Goal: Find contact information: Find contact information

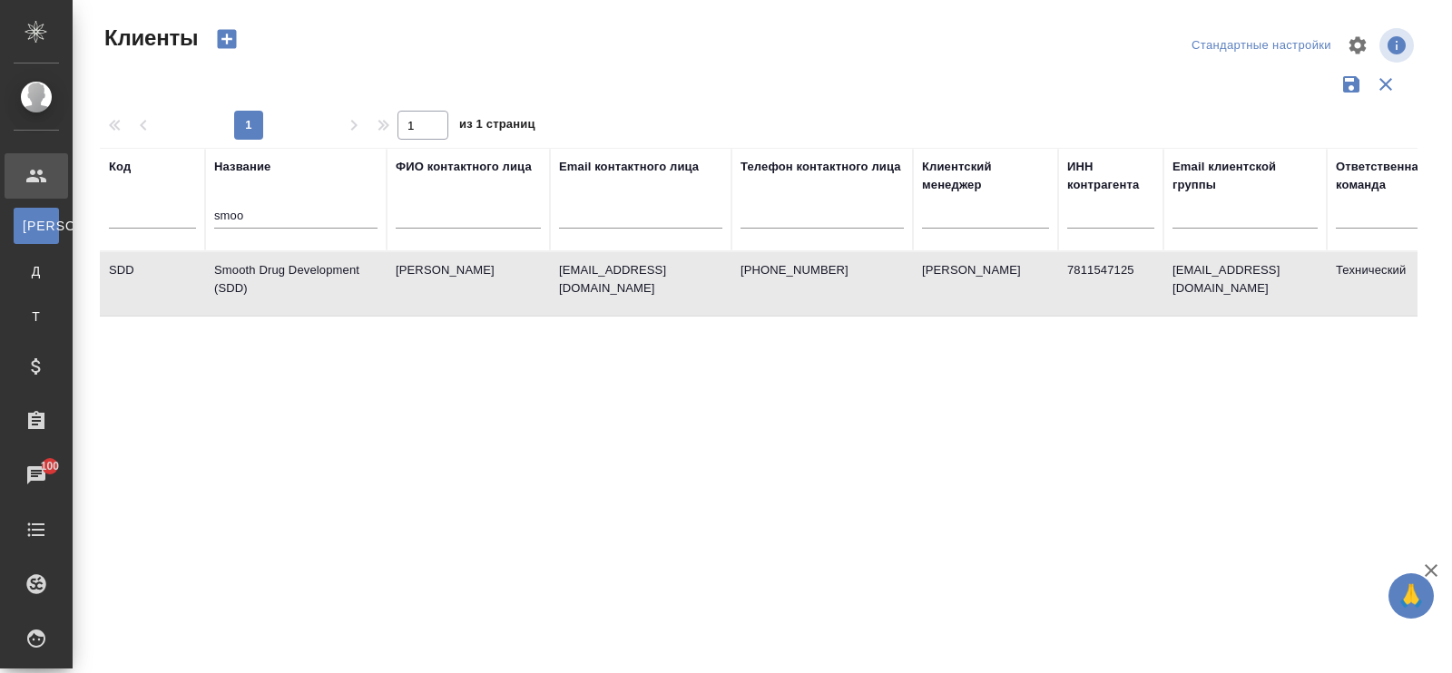
select select "RU"
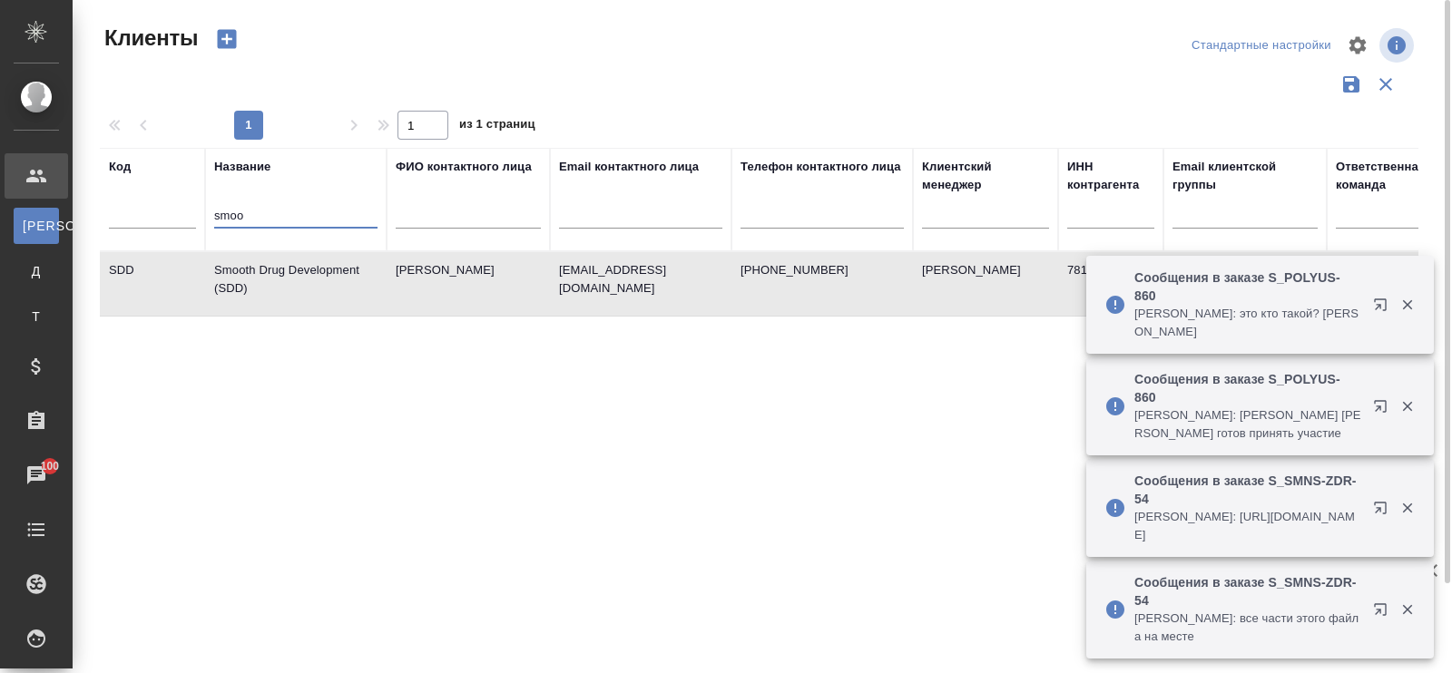
drag, startPoint x: 0, startPoint y: 0, endPoint x: 161, endPoint y: 202, distance: 258.4
click at [161, 202] on tr "Код Название smoo ФИО контактного лица Email контактного лица Телефон контактно…" at bounding box center [786, 199] width 1372 height 103
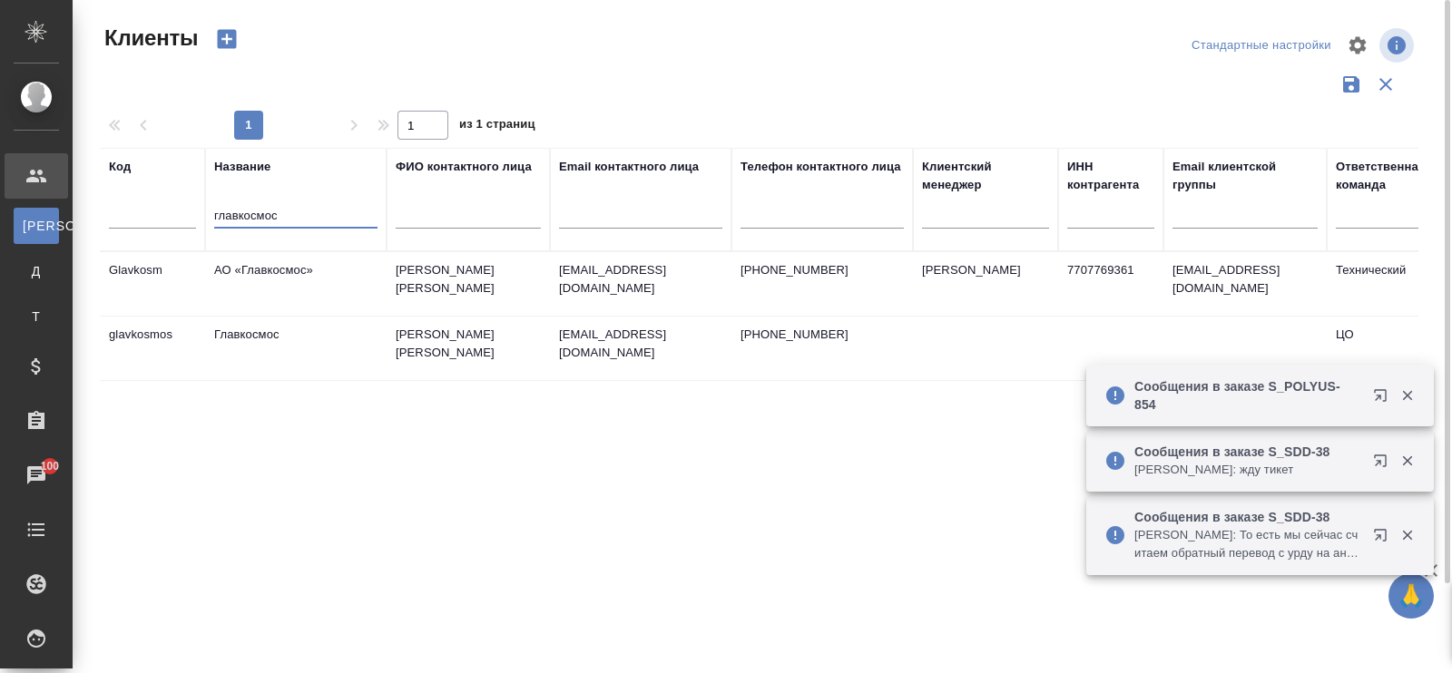
click at [292, 273] on td "АО «Главкосмос»" at bounding box center [296, 284] width 182 height 64
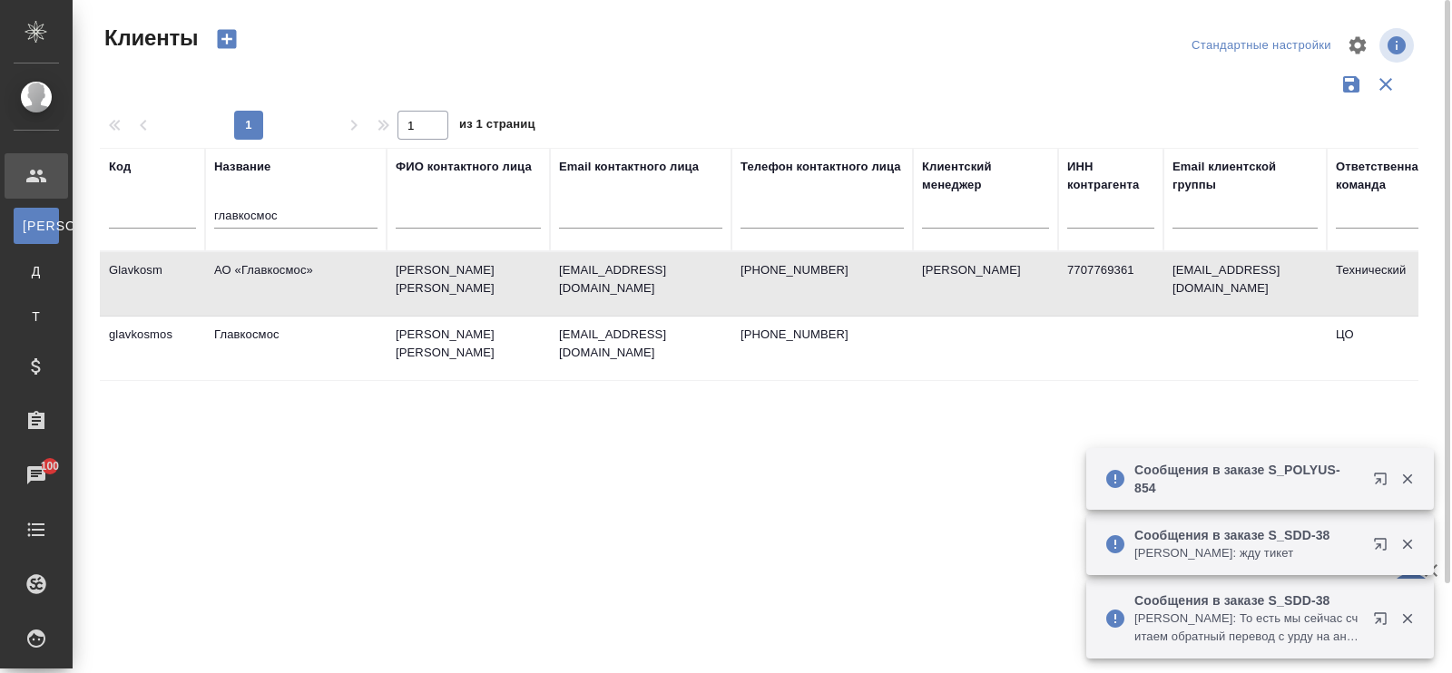
click at [292, 273] on td "АО «Главкосмос»" at bounding box center [296, 284] width 182 height 64
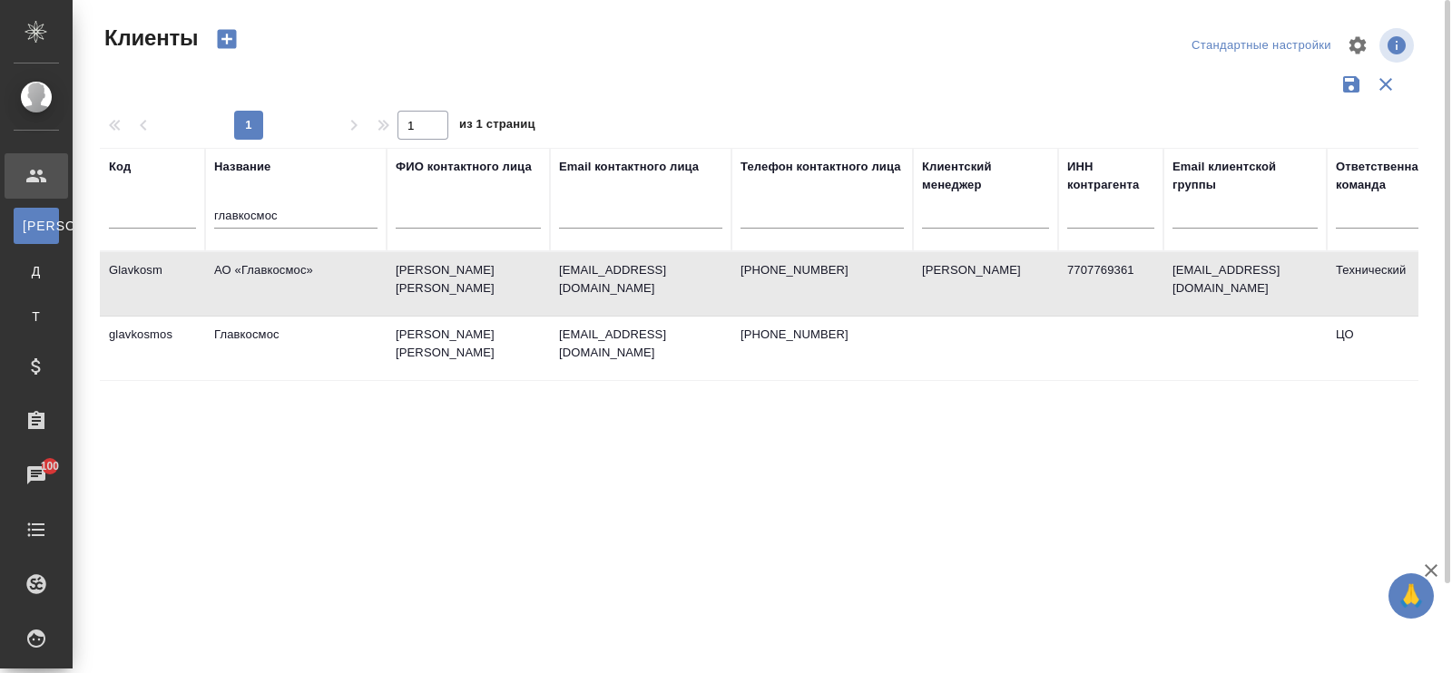
drag, startPoint x: 293, startPoint y: 200, endPoint x: 286, endPoint y: 211, distance: 13.1
click at [290, 201] on div "главкосмос" at bounding box center [295, 219] width 163 height 44
drag, startPoint x: 288, startPoint y: 211, endPoint x: 154, endPoint y: 218, distance: 133.6
click at [154, 218] on tr "Код Название главкосмос ФИО контактного лица Email контактного лица Телефон кон…" at bounding box center [786, 199] width 1372 height 103
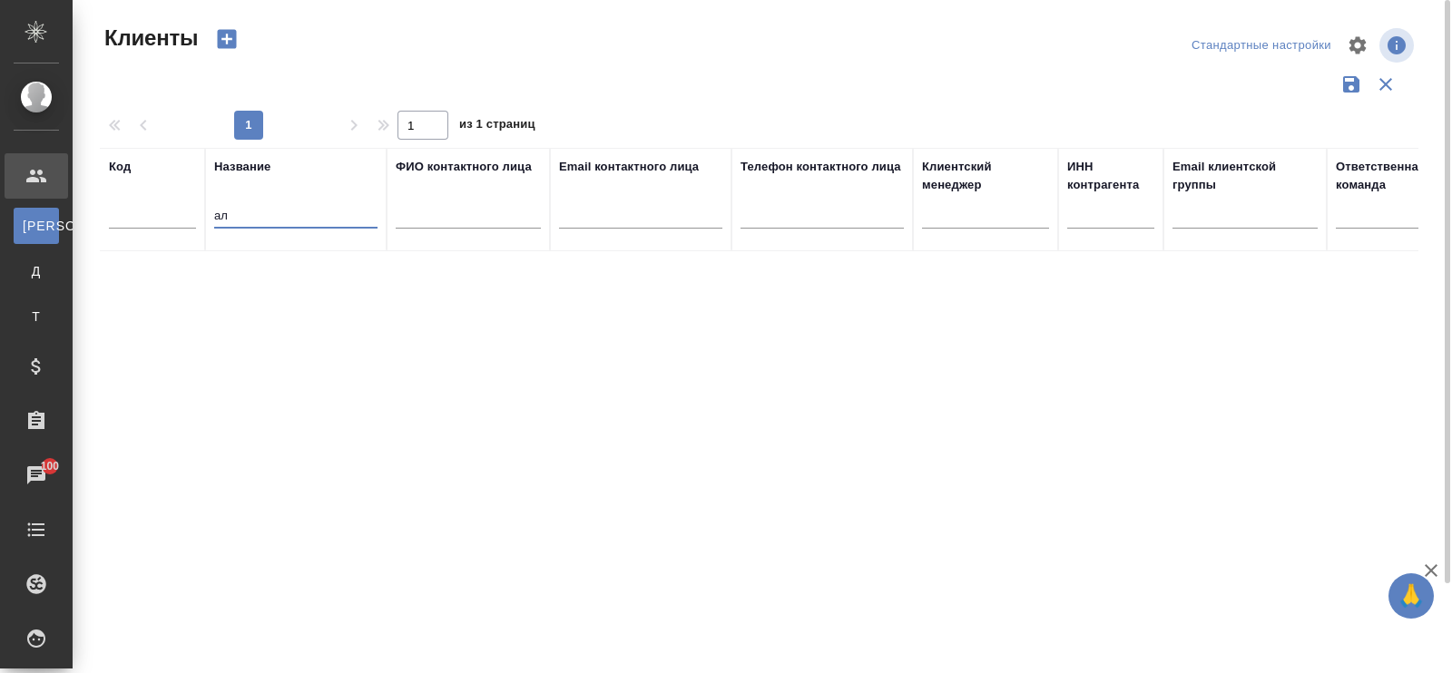
type input "а"
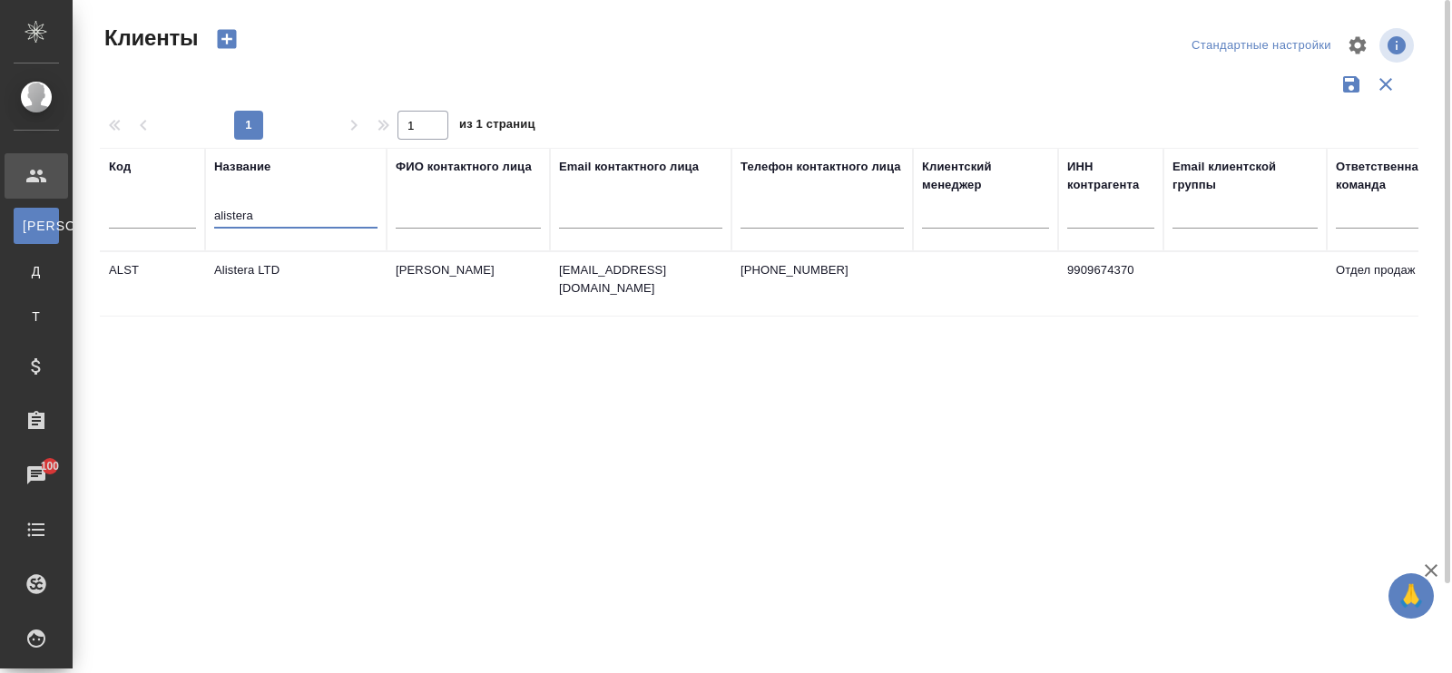
click at [248, 273] on td "Alistera LTD" at bounding box center [296, 284] width 182 height 64
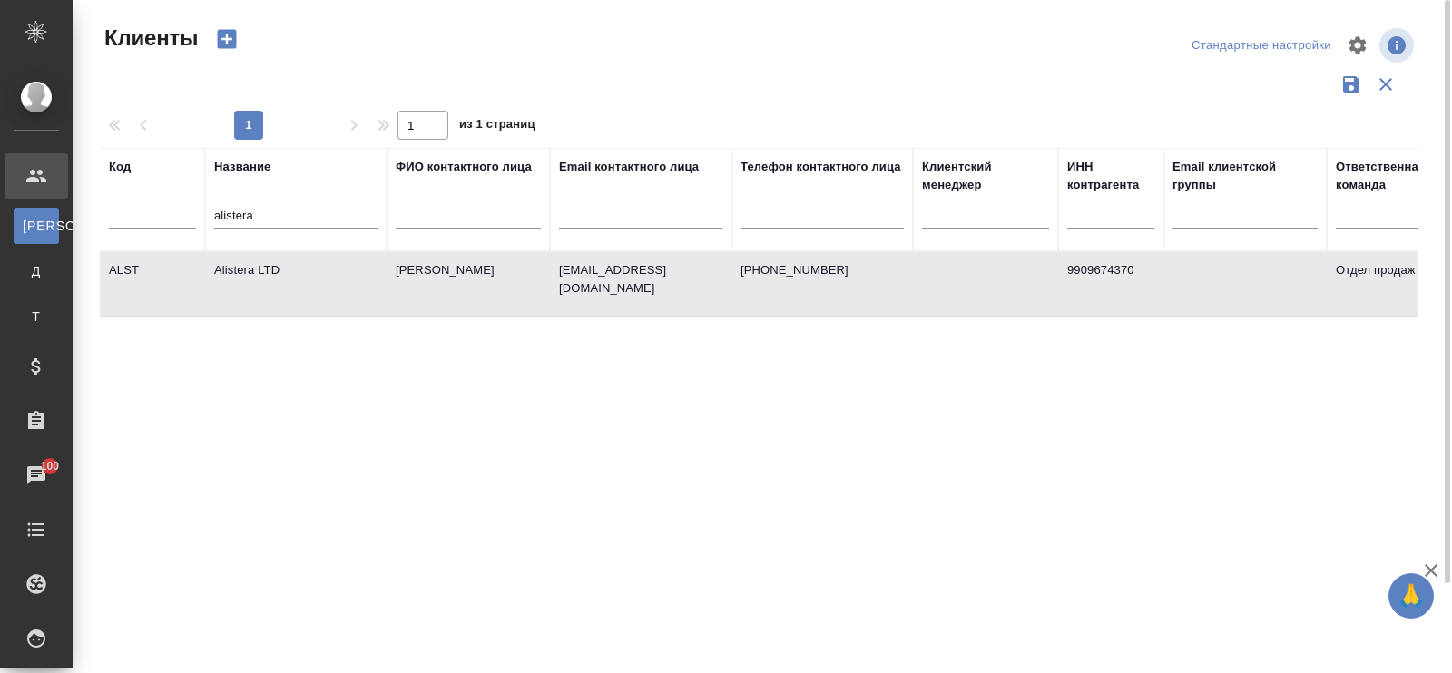
click at [248, 273] on td "Alistera LTD" at bounding box center [296, 284] width 182 height 64
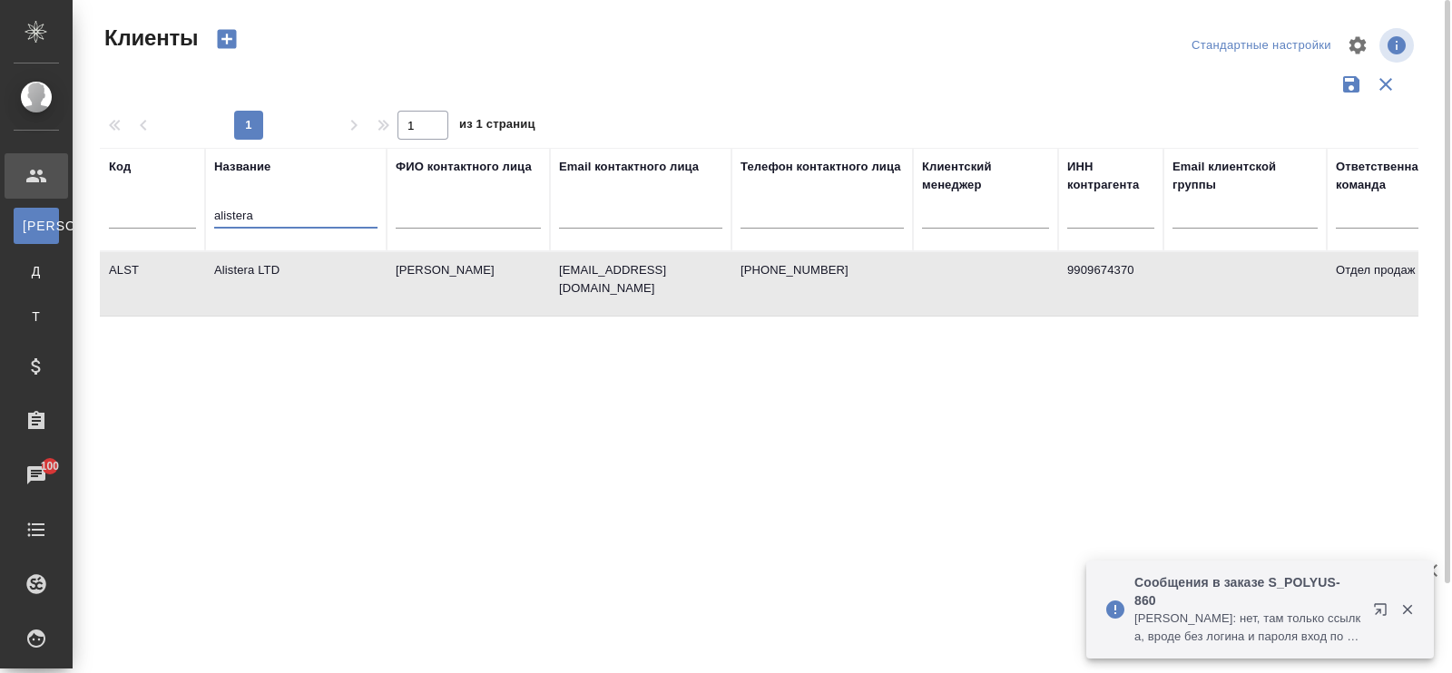
drag, startPoint x: 267, startPoint y: 208, endPoint x: 191, endPoint y: 220, distance: 77.2
click at [191, 220] on tr "Код Название alistera ФИО контактного лица Email контактного лица Телефон конта…" at bounding box center [786, 199] width 1372 height 103
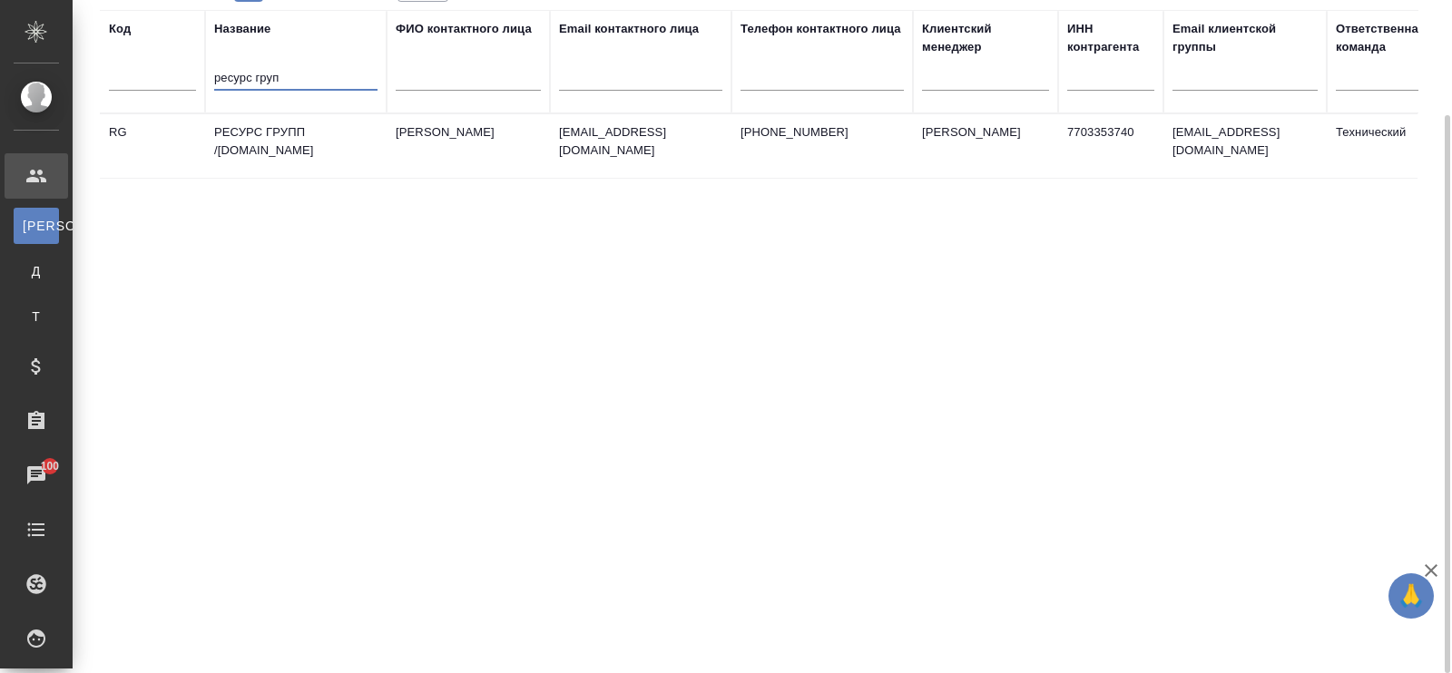
type input "ресурс груп"
click at [256, 139] on td "РЕСУРС ГРУПП /[DOMAIN_NAME]" at bounding box center [296, 146] width 182 height 64
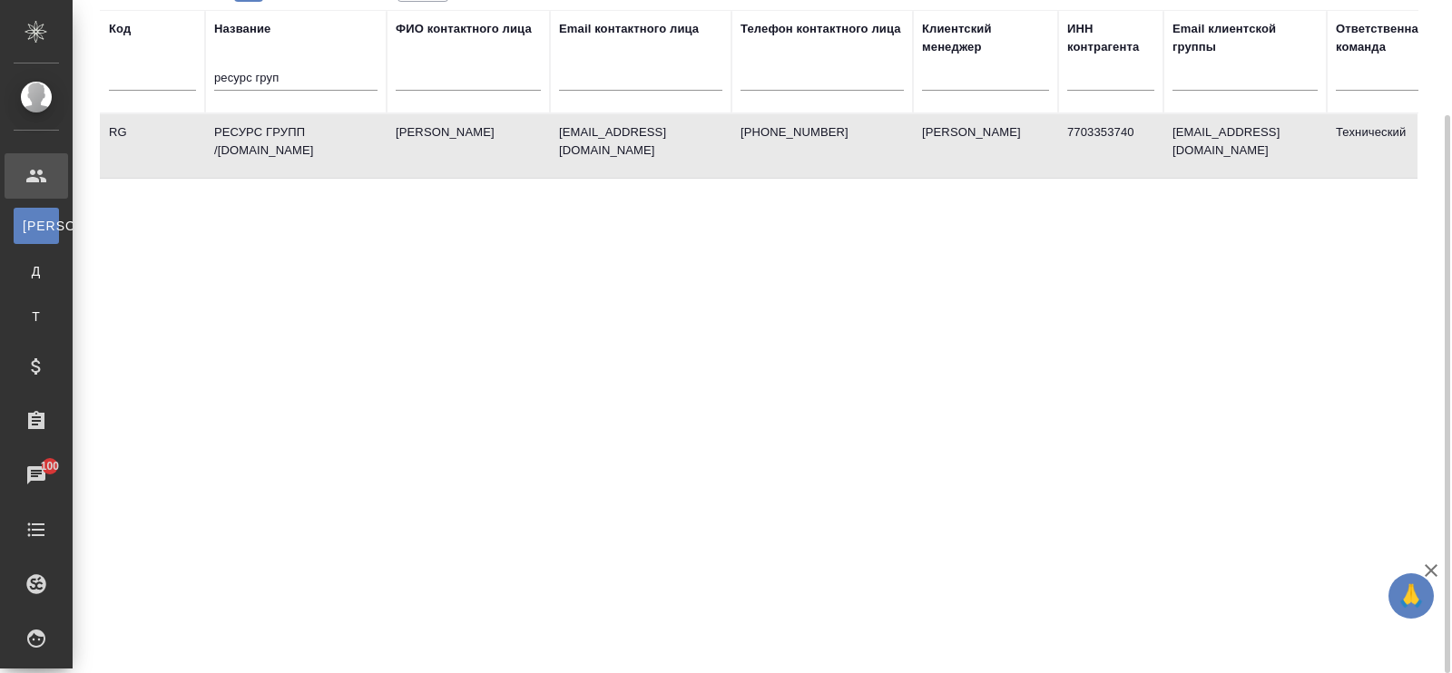
click at [256, 139] on td "РЕСУРС ГРУПП /[DOMAIN_NAME]" at bounding box center [296, 146] width 182 height 64
drag, startPoint x: 298, startPoint y: 76, endPoint x: 142, endPoint y: 50, distance: 158.3
click at [142, 50] on tr "Код Название ресурс груп ФИО контактного лица Email контактного лица Телефон ко…" at bounding box center [786, 61] width 1372 height 103
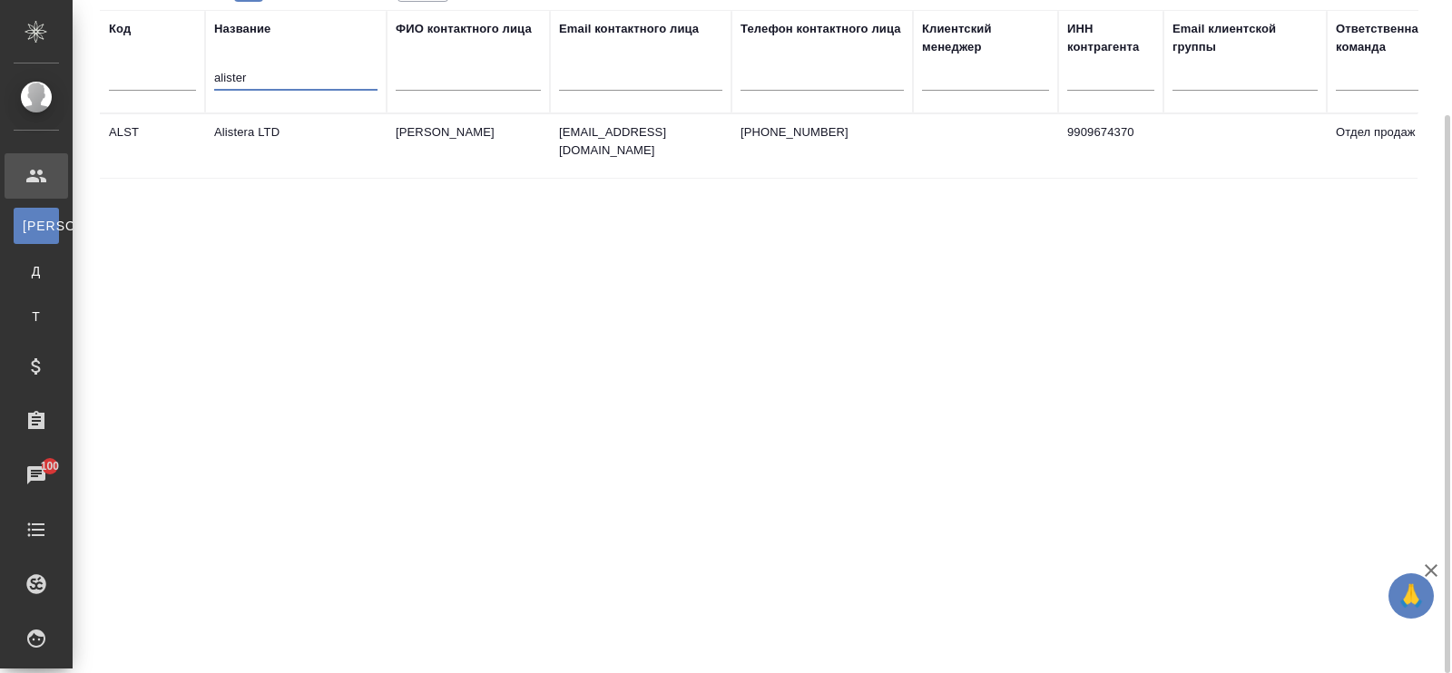
type input "alister"
click at [255, 124] on td "Alistera LTD" at bounding box center [296, 146] width 182 height 64
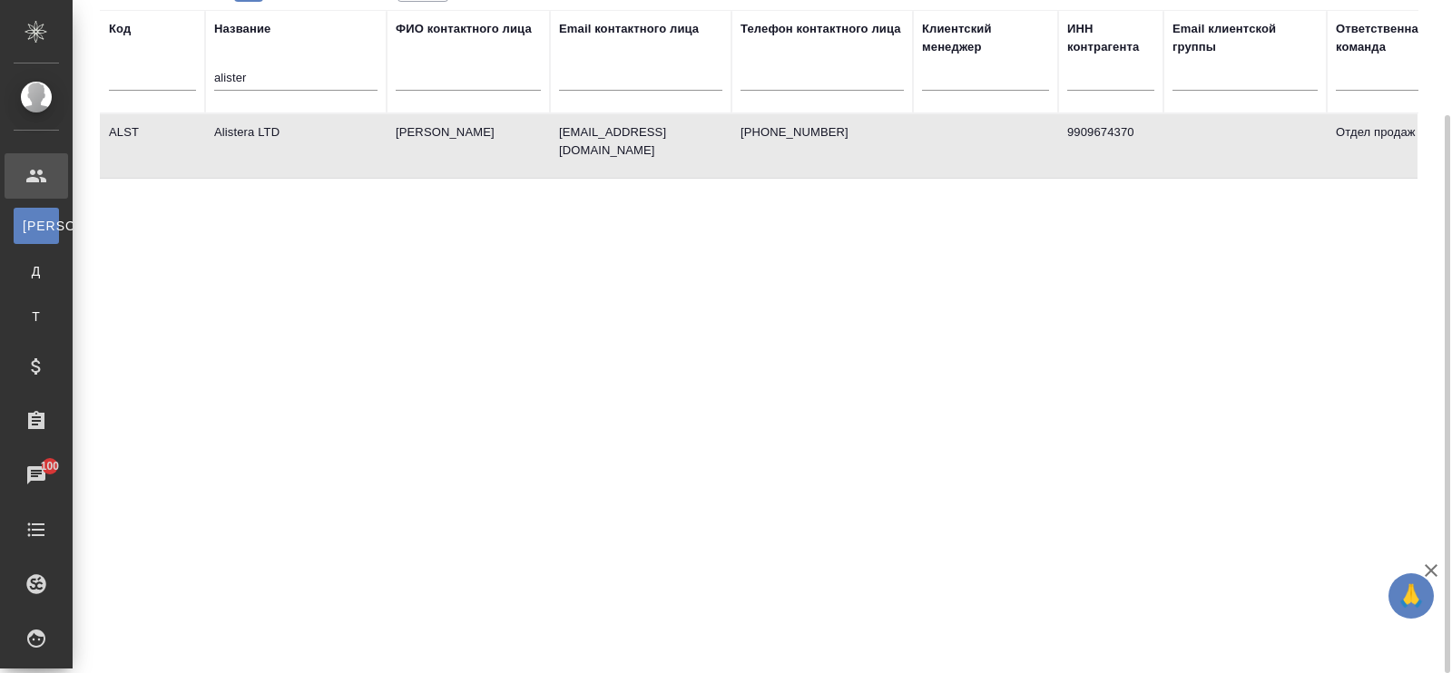
click at [255, 124] on td "Alistera LTD" at bounding box center [296, 146] width 182 height 64
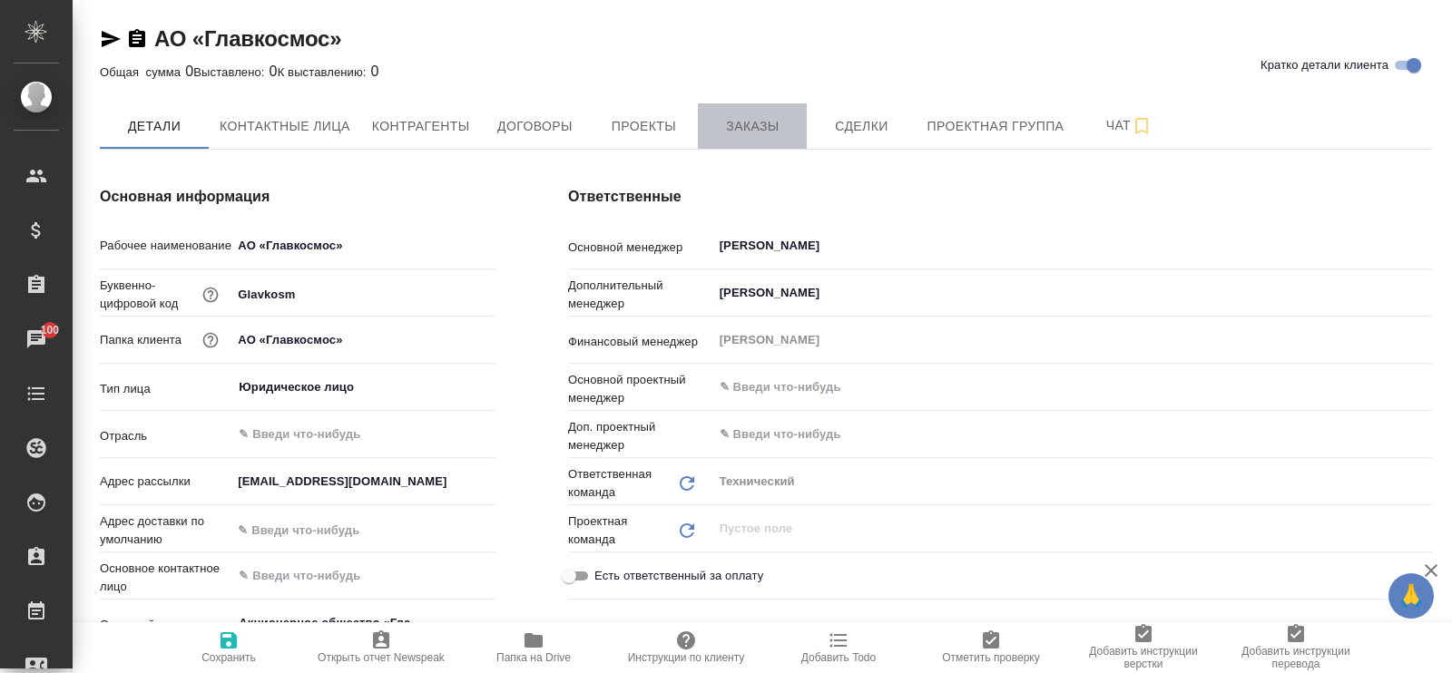
click at [777, 123] on span "Заказы" at bounding box center [752, 126] width 87 height 23
type textarea "x"
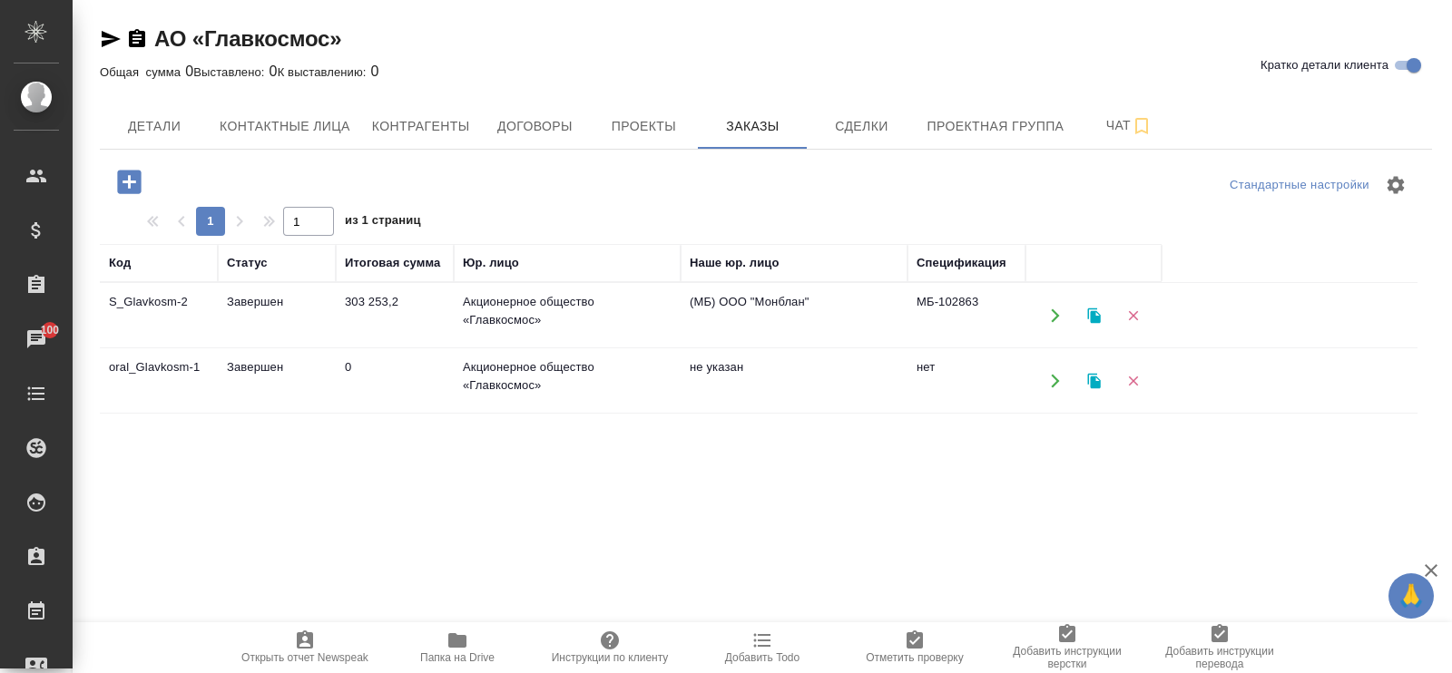
click at [504, 316] on td "Акционерное общество «Главкосмос»" at bounding box center [567, 316] width 227 height 64
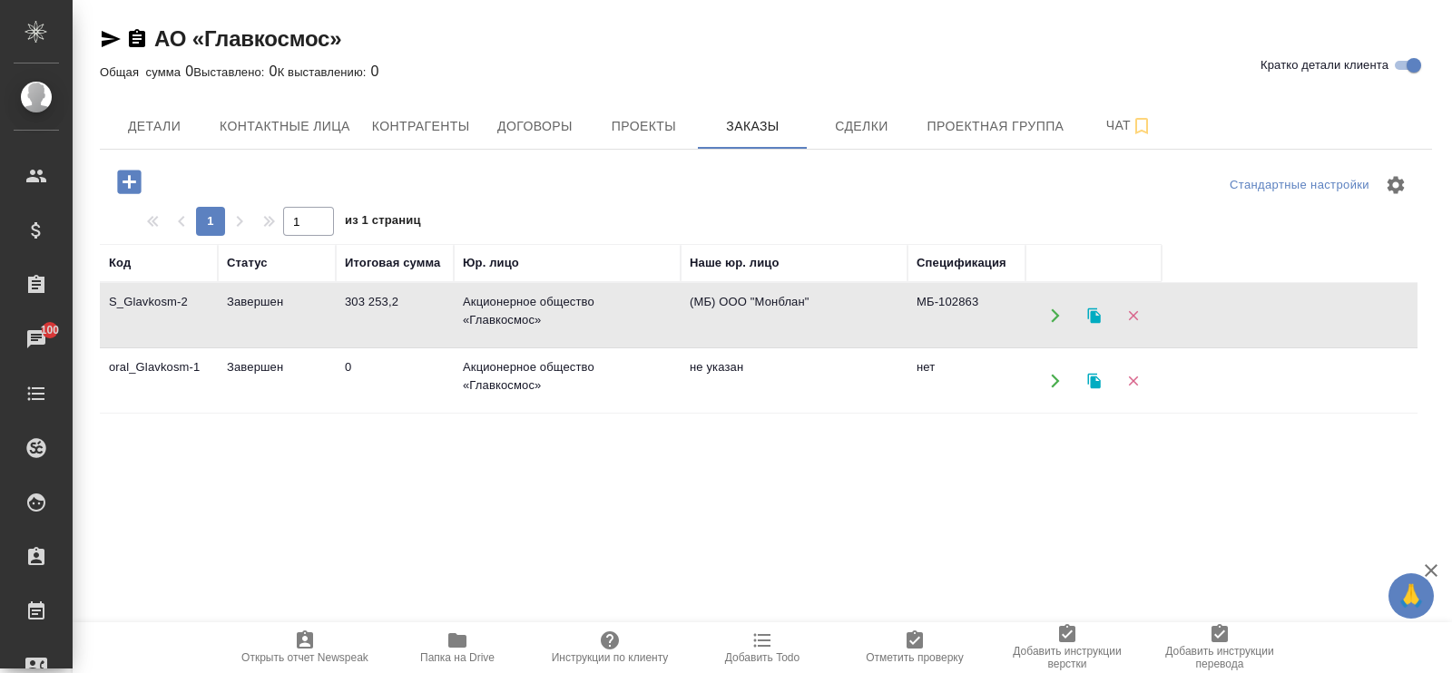
click at [504, 316] on td "Акционерное общество «Главкосмос»" at bounding box center [567, 316] width 227 height 64
click at [522, 123] on span "Договоры" at bounding box center [534, 126] width 87 height 23
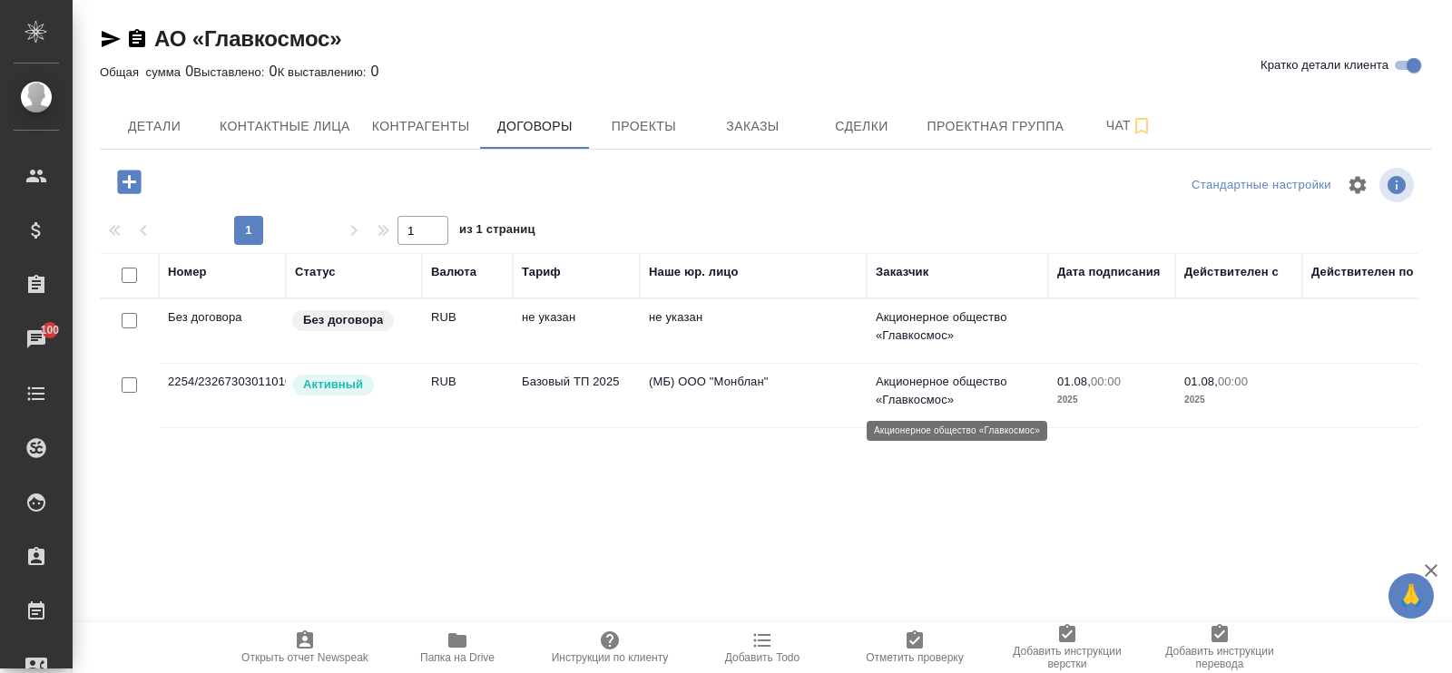
click at [931, 395] on p "Акционерное общество «Главкосмос»" at bounding box center [957, 391] width 163 height 36
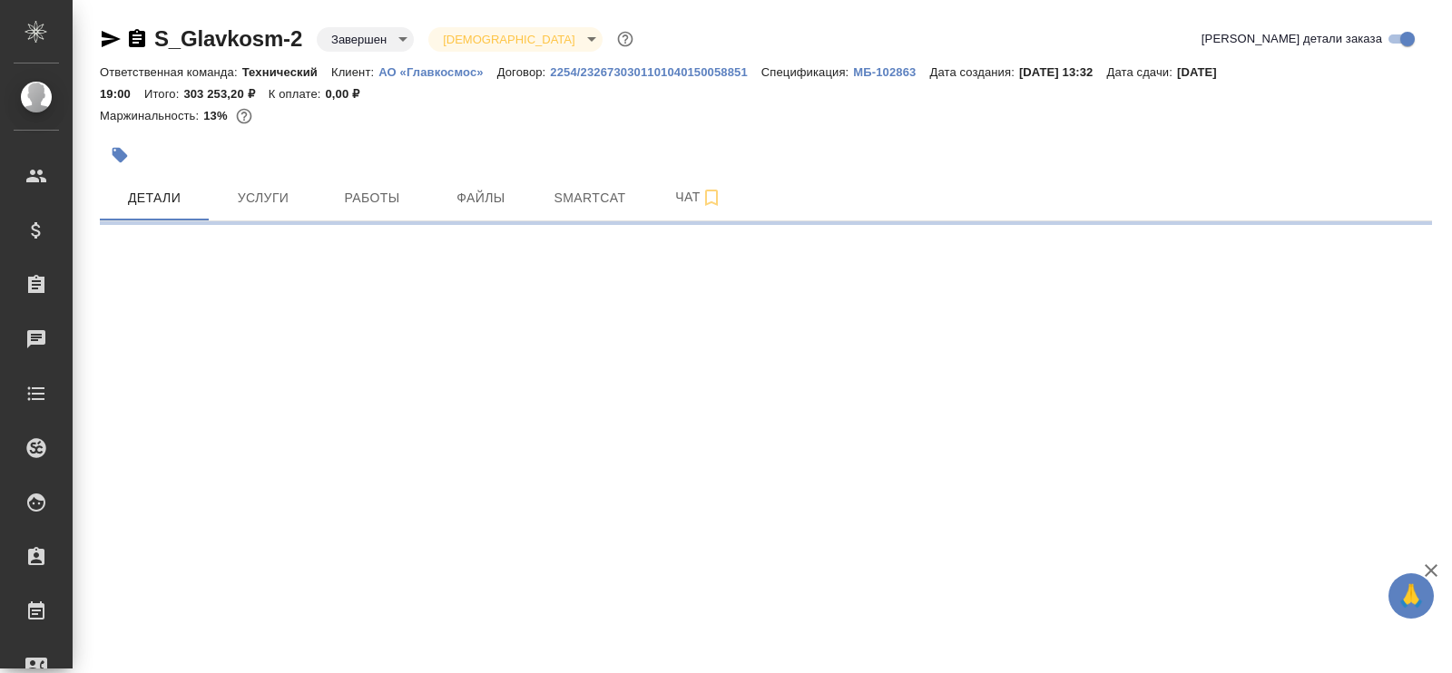
select select "RU"
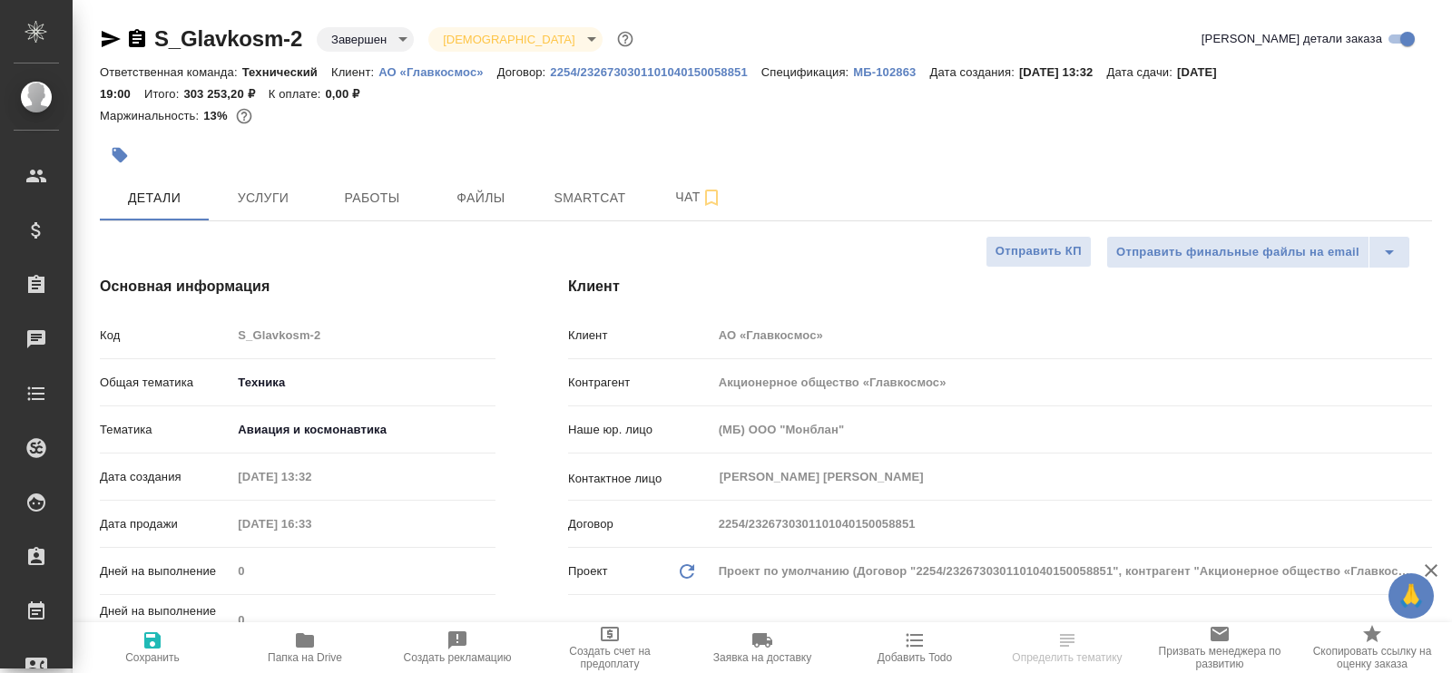
type textarea "x"
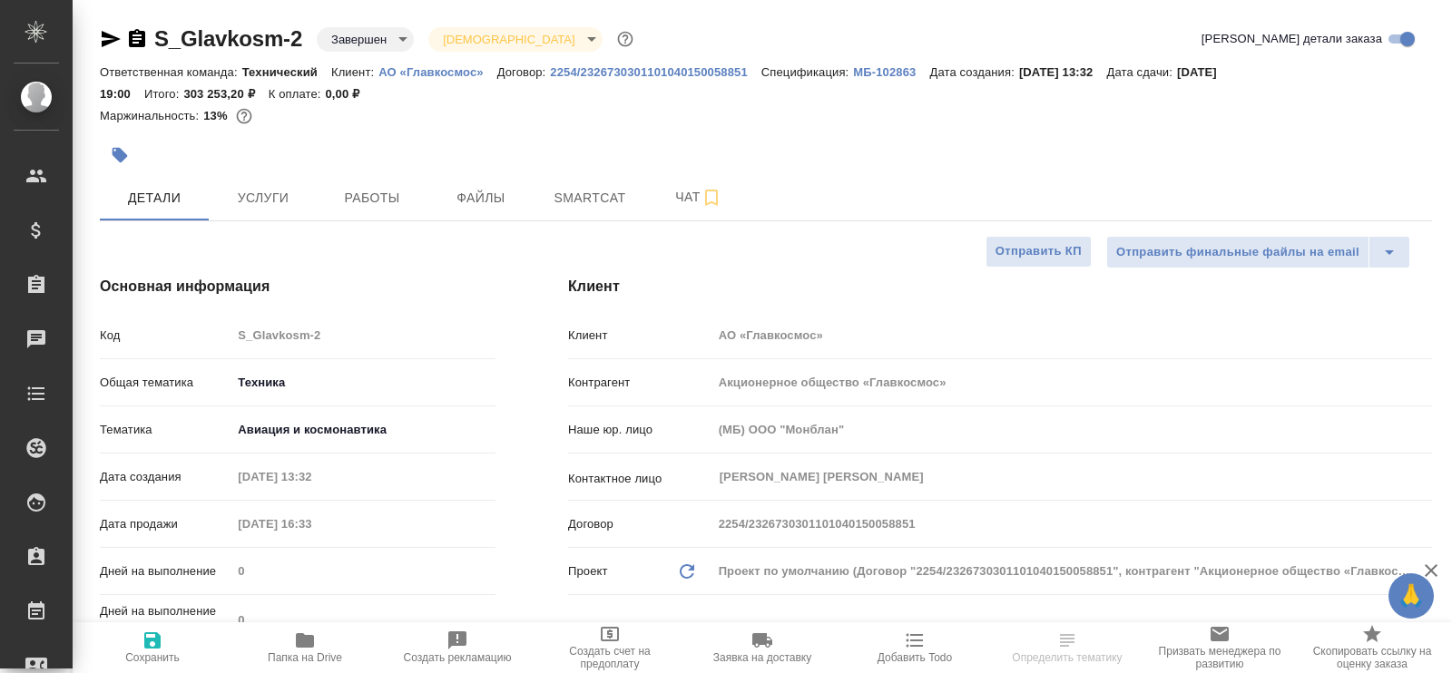
type textarea "x"
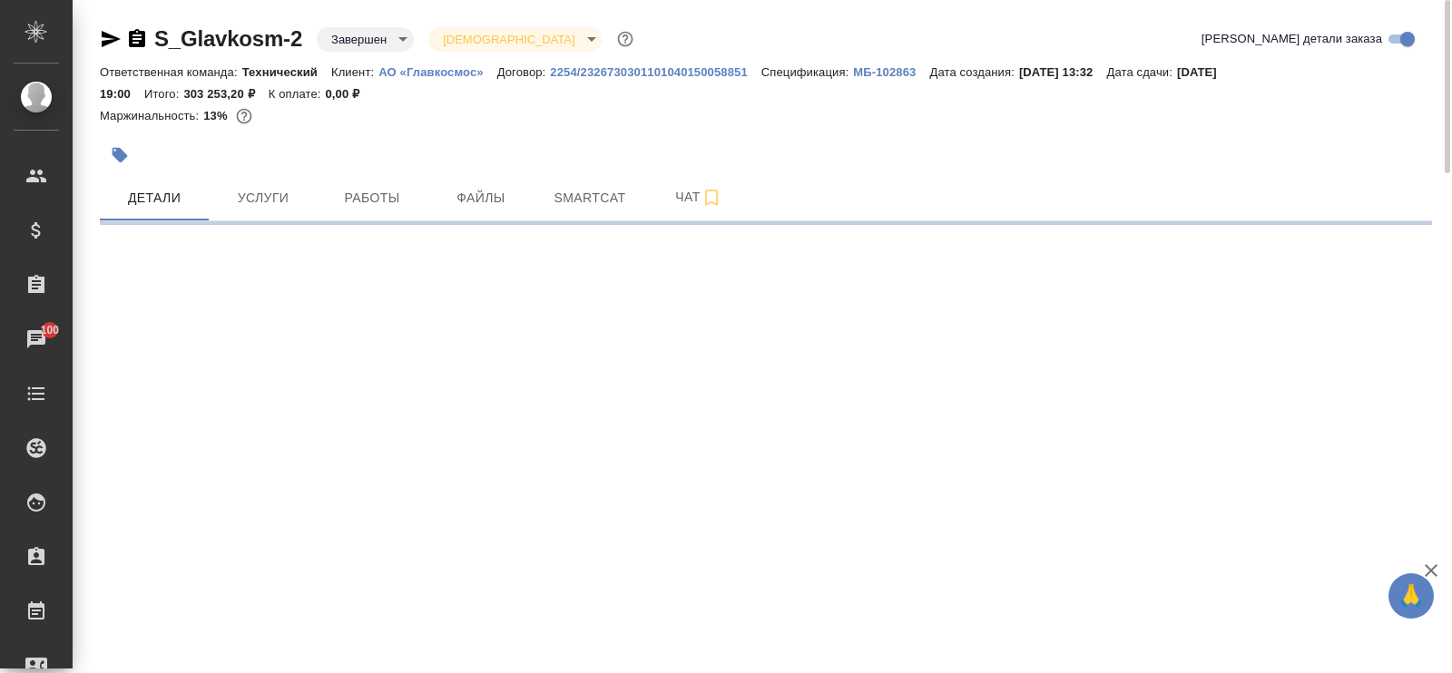
select select "RU"
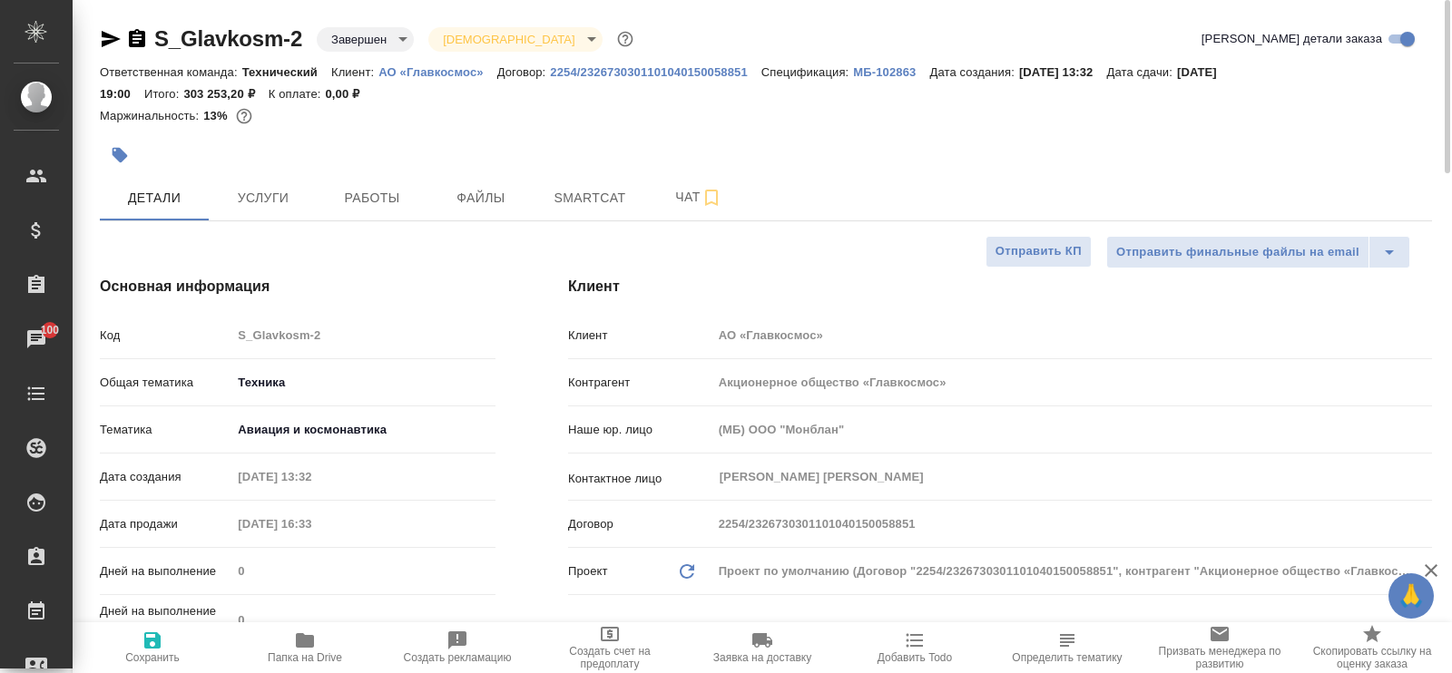
type textarea "x"
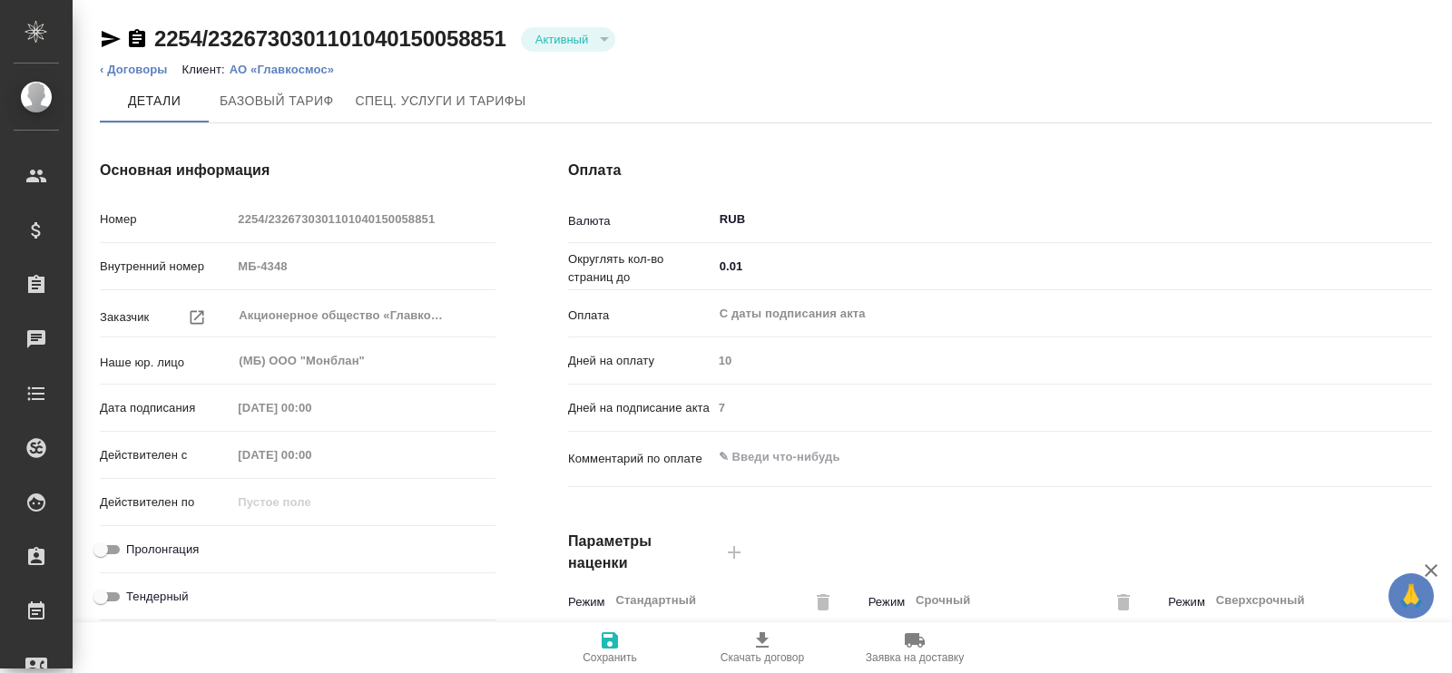
type input "Базовый ТП 2025"
type input "Стандартный шаблон - 30-70-100 - ВЫБЕРИ МЕНЯ!"
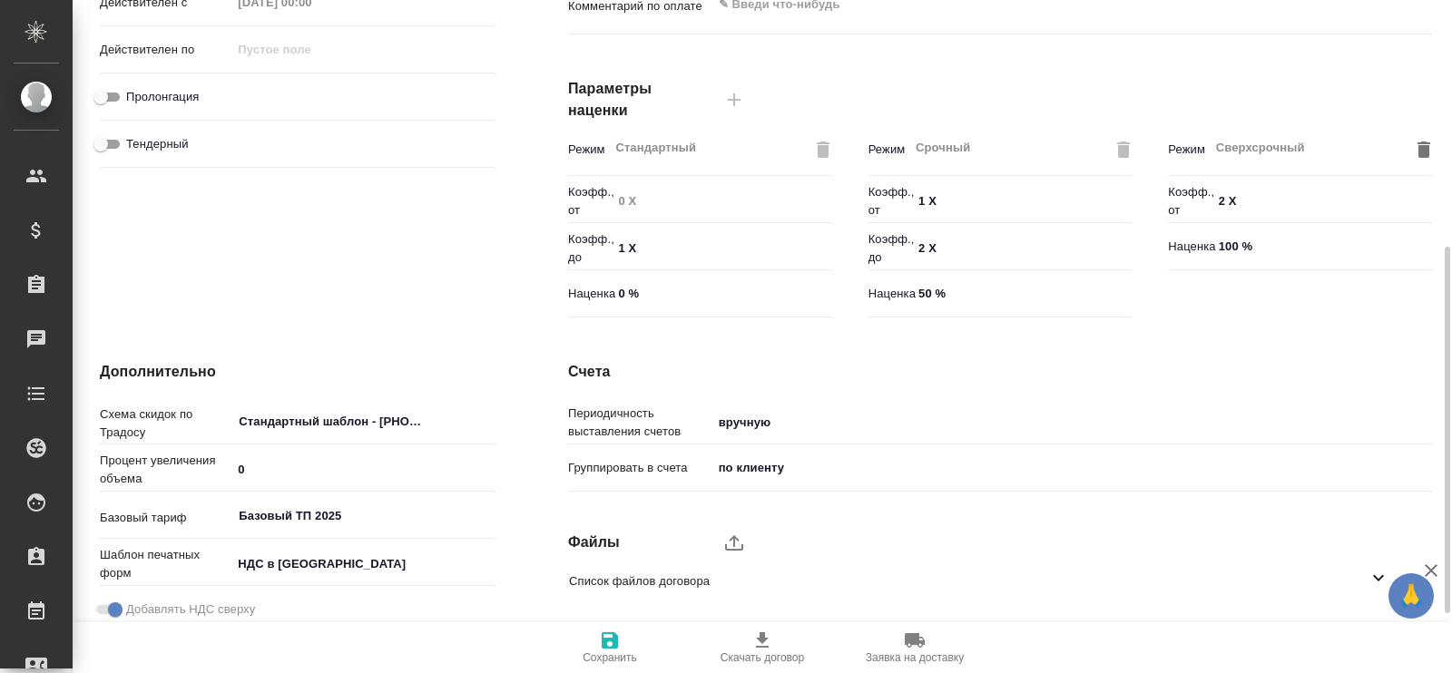
scroll to position [561, 0]
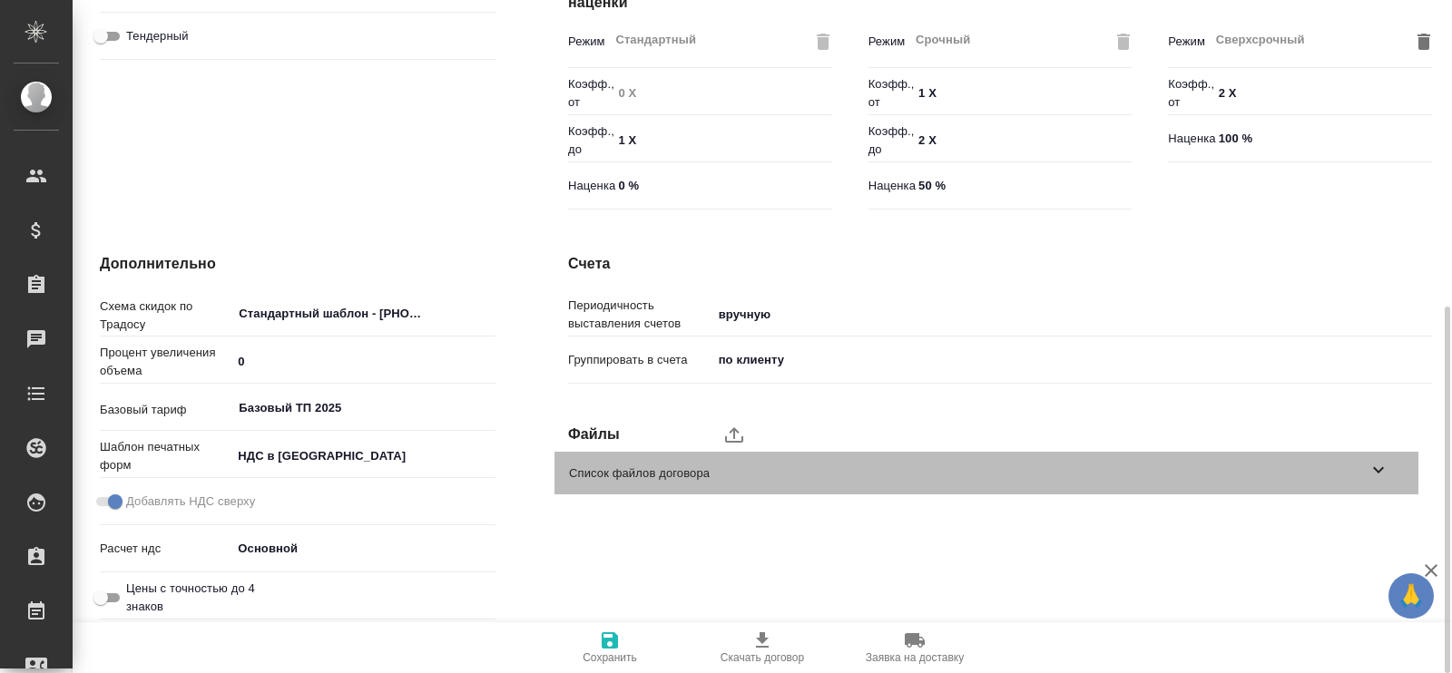
click at [1384, 467] on icon at bounding box center [1379, 470] width 22 height 22
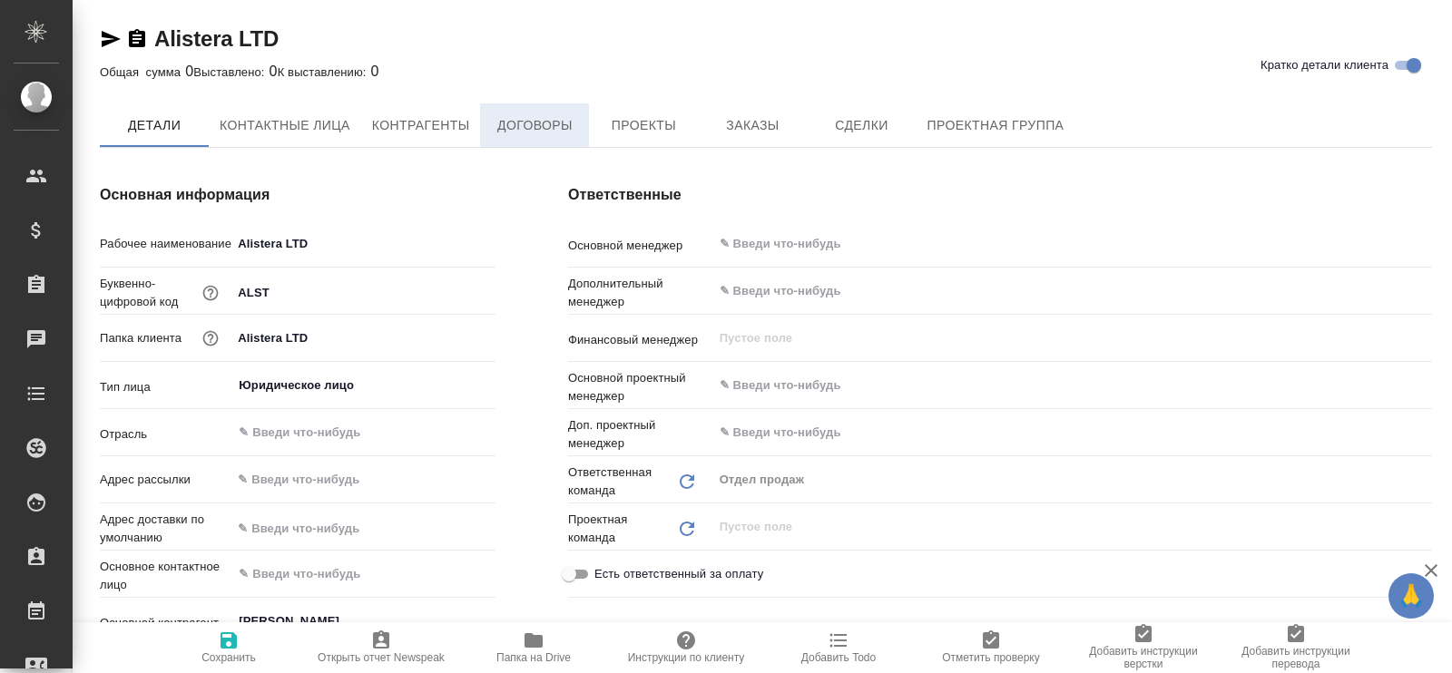
type textarea "x"
click at [643, 126] on span "Проекты" at bounding box center [643, 126] width 87 height 23
type textarea "x"
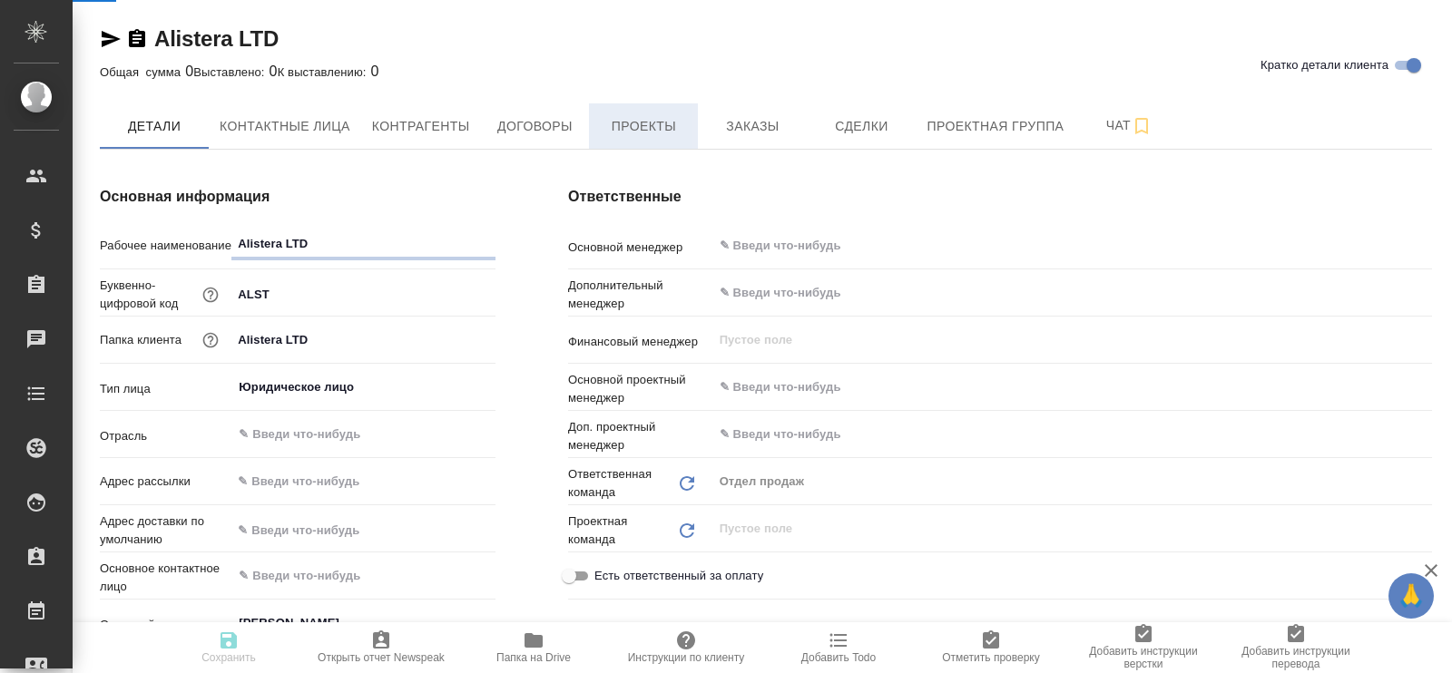
type textarea "x"
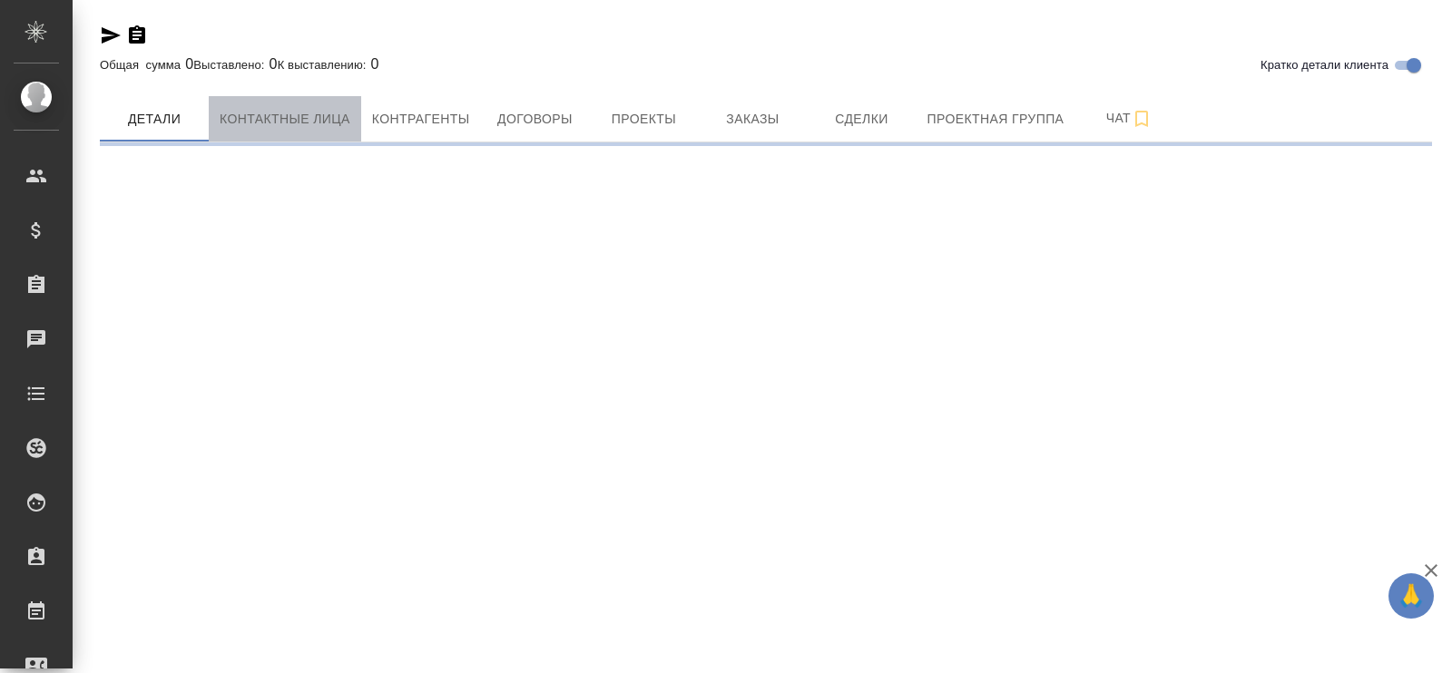
click at [290, 130] on button "Контактные лица" at bounding box center [285, 118] width 152 height 45
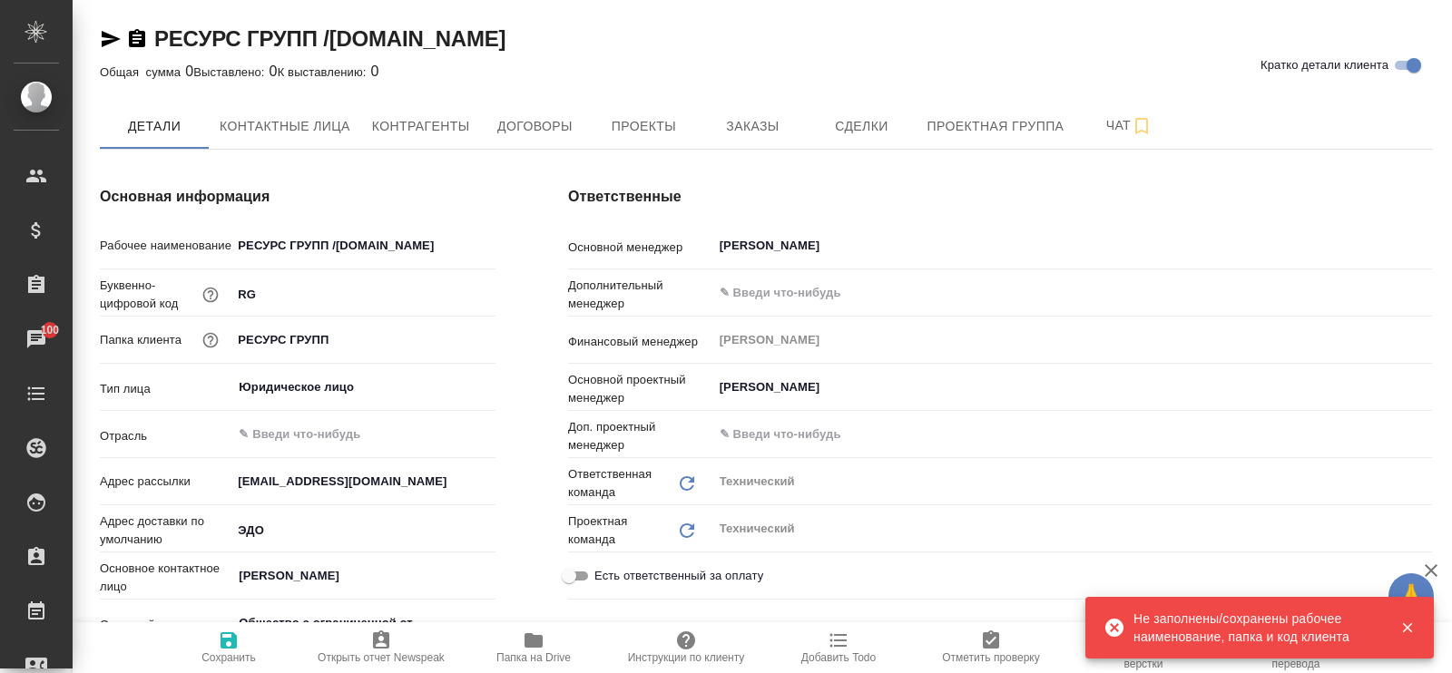
type textarea "x"
click at [1405, 633] on icon "button" at bounding box center [1408, 628] width 16 height 16
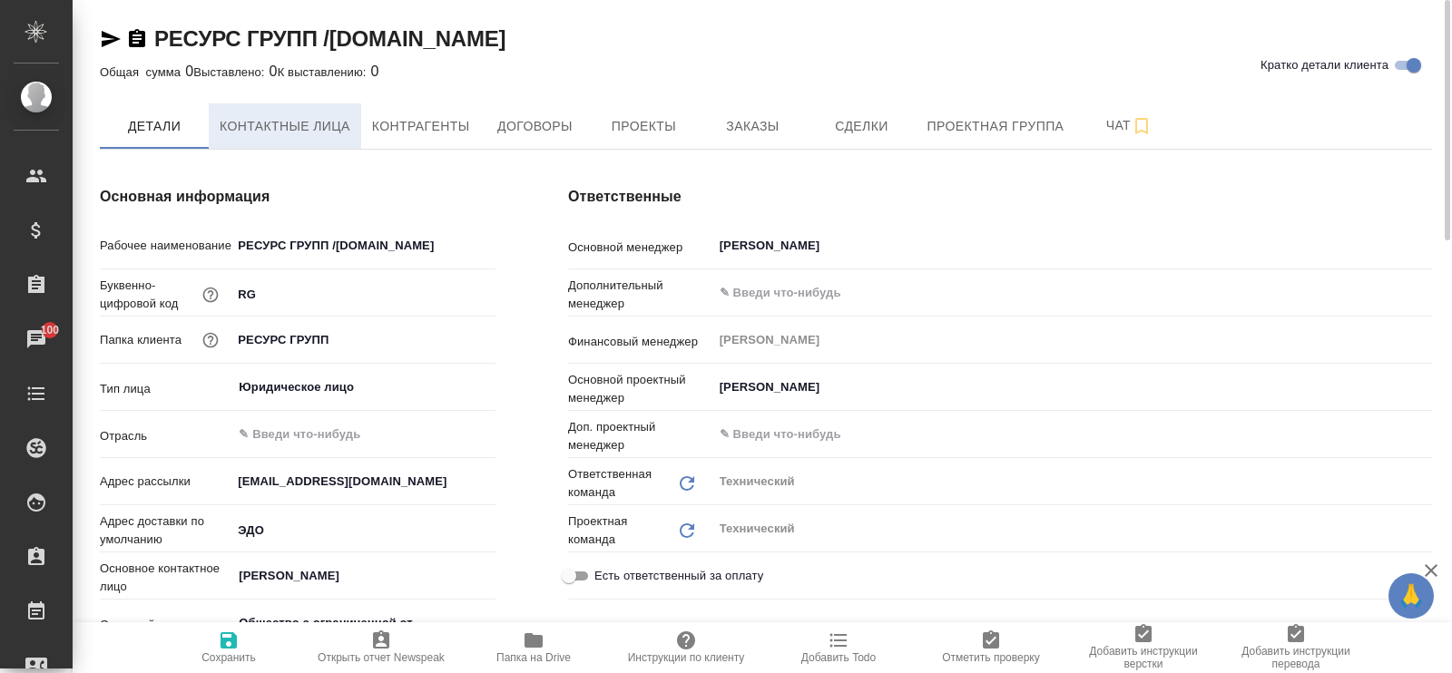
click at [320, 125] on span "Контактные лица" at bounding box center [285, 126] width 131 height 23
select select "RU"
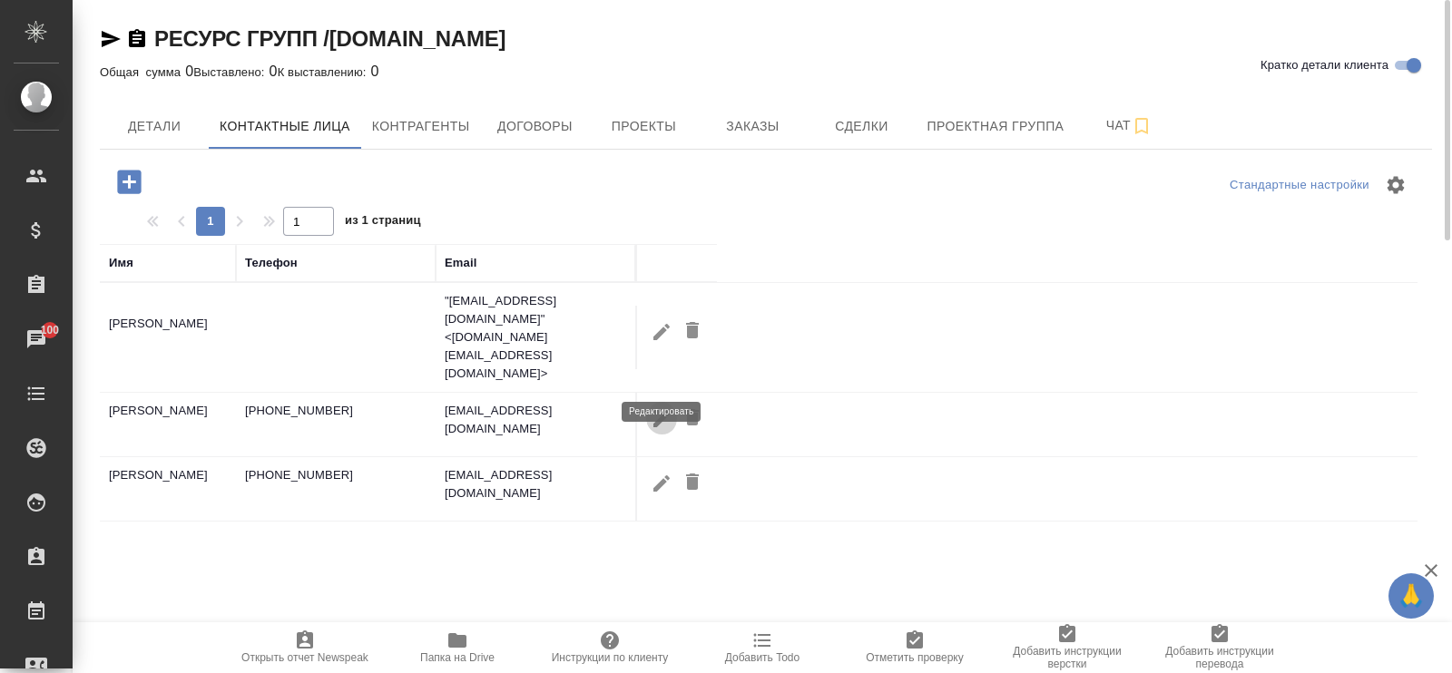
click at [664, 410] on icon "button" at bounding box center [662, 418] width 16 height 16
type input "Вихарева"
type input "Юлия"
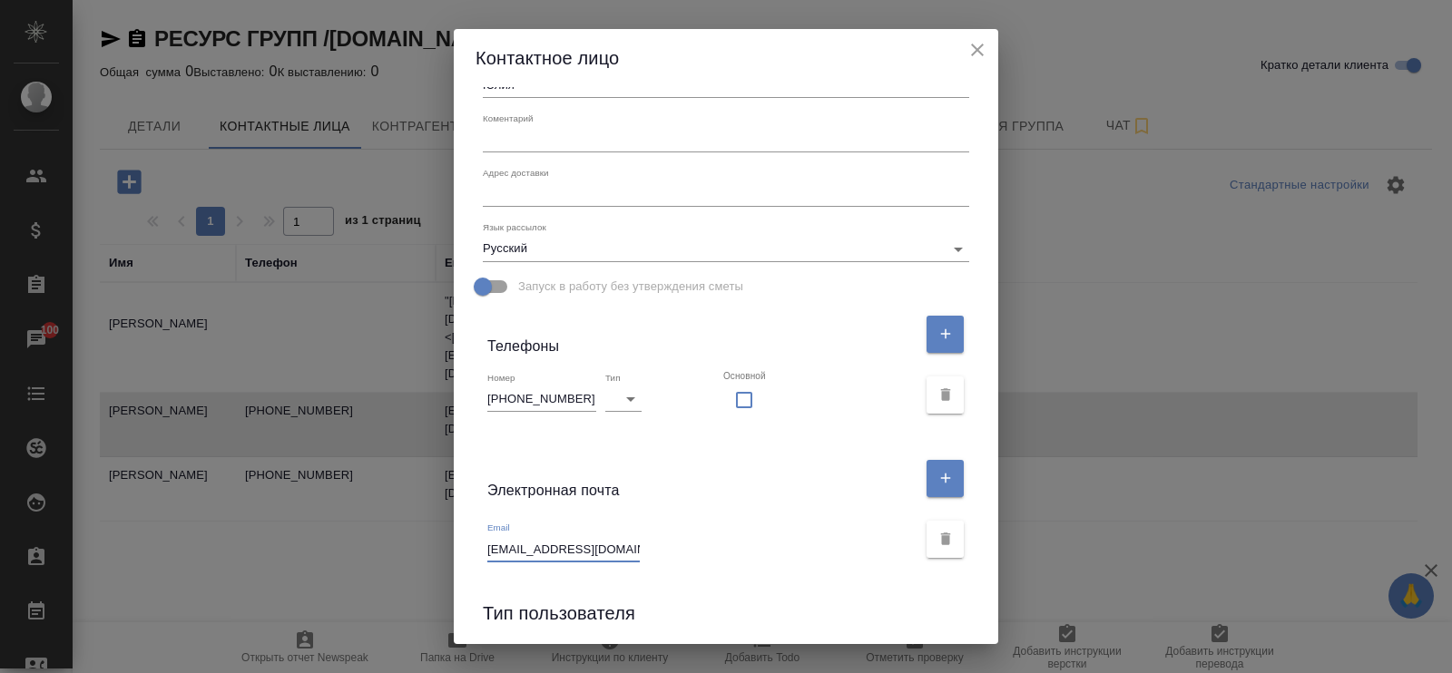
scroll to position [0, 24]
drag, startPoint x: 557, startPoint y: 551, endPoint x: 688, endPoint y: 553, distance: 130.7
click at [688, 553] on div "Email yu.vikhareva@resourcegroup.ru" at bounding box center [701, 542] width 429 height 40
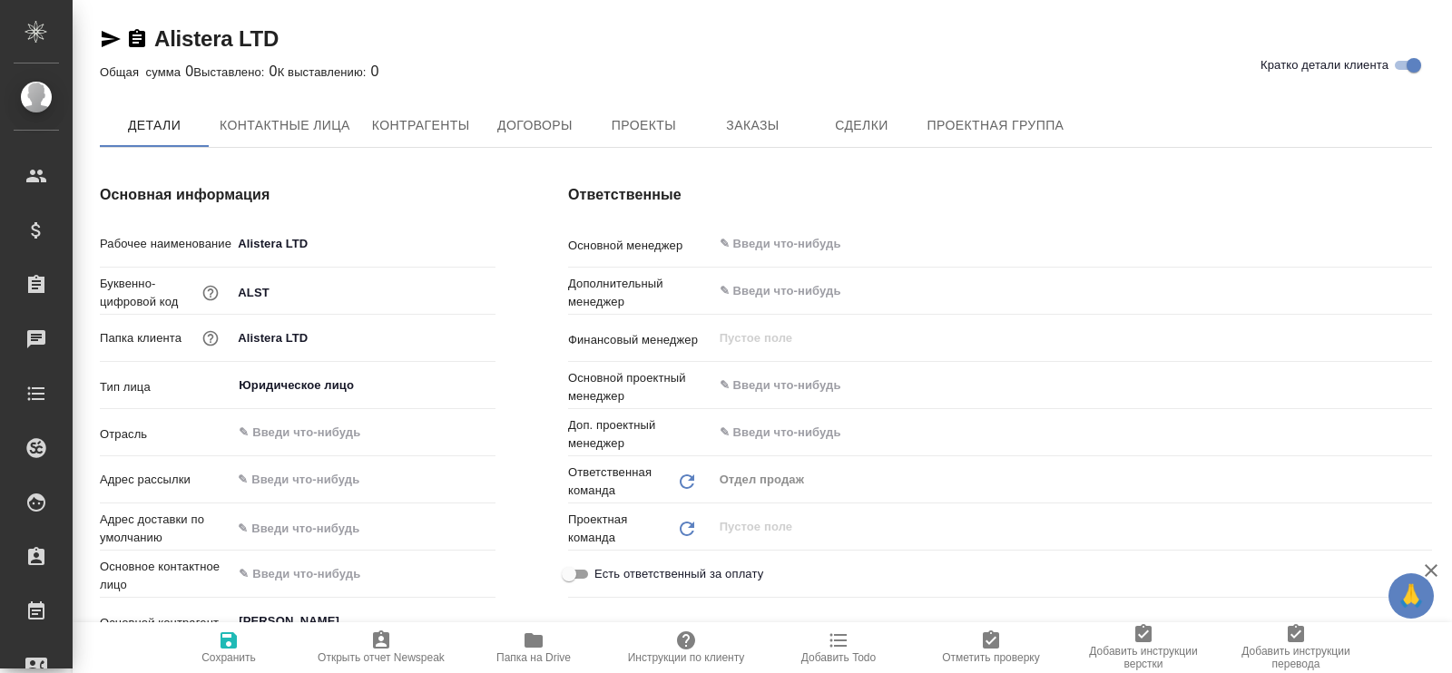
type textarea "x"
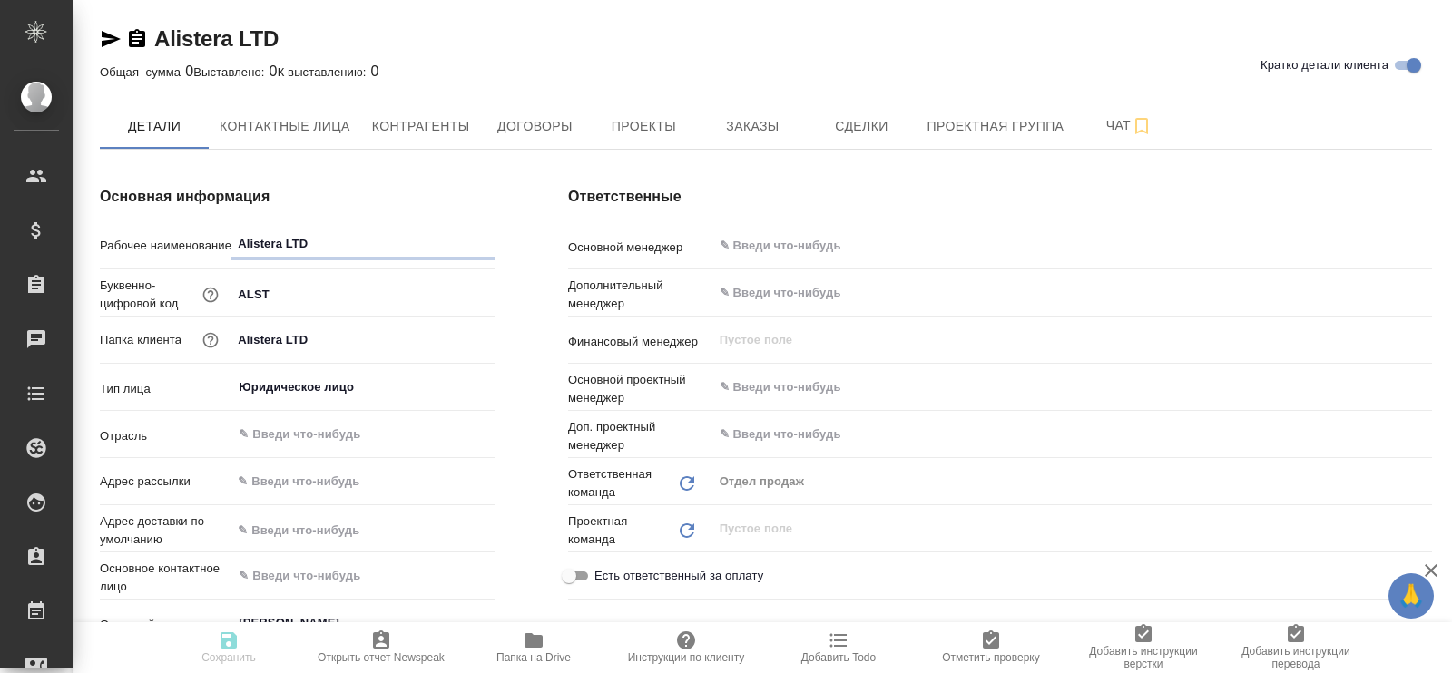
type textarea "x"
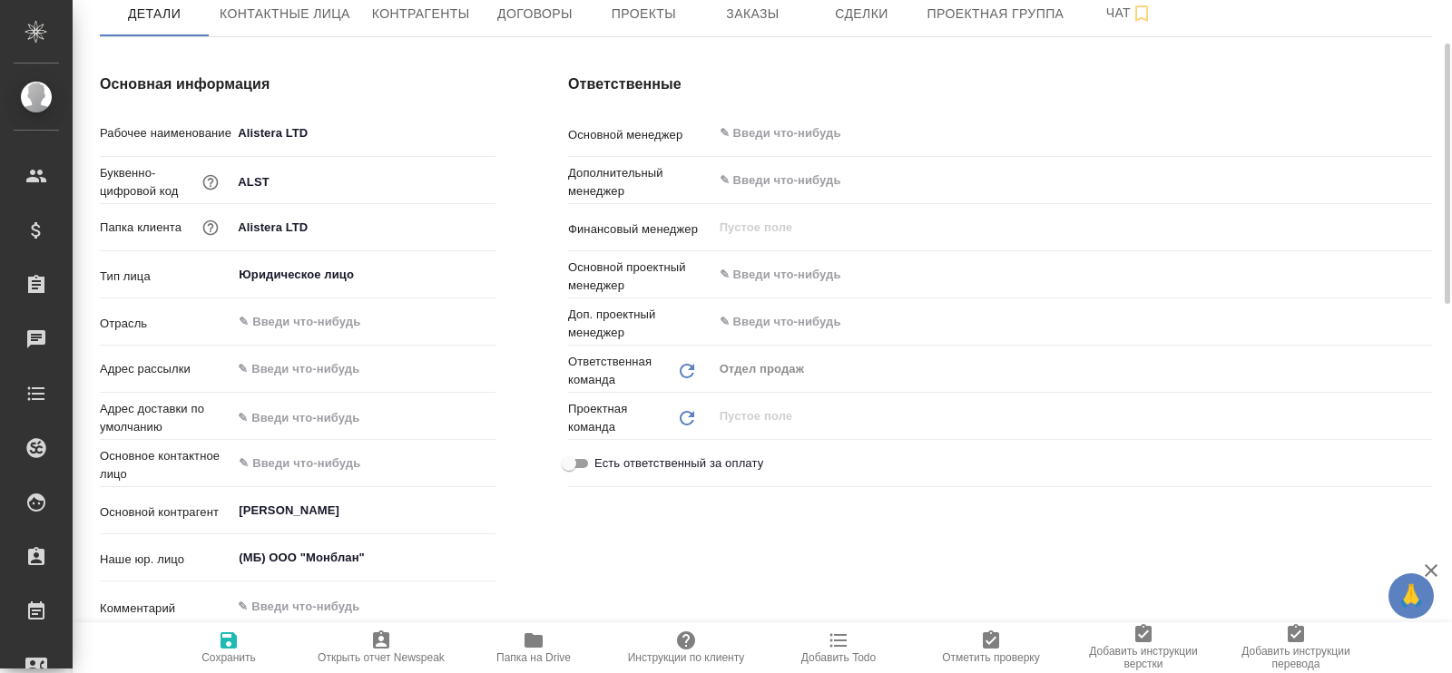
type textarea "x"
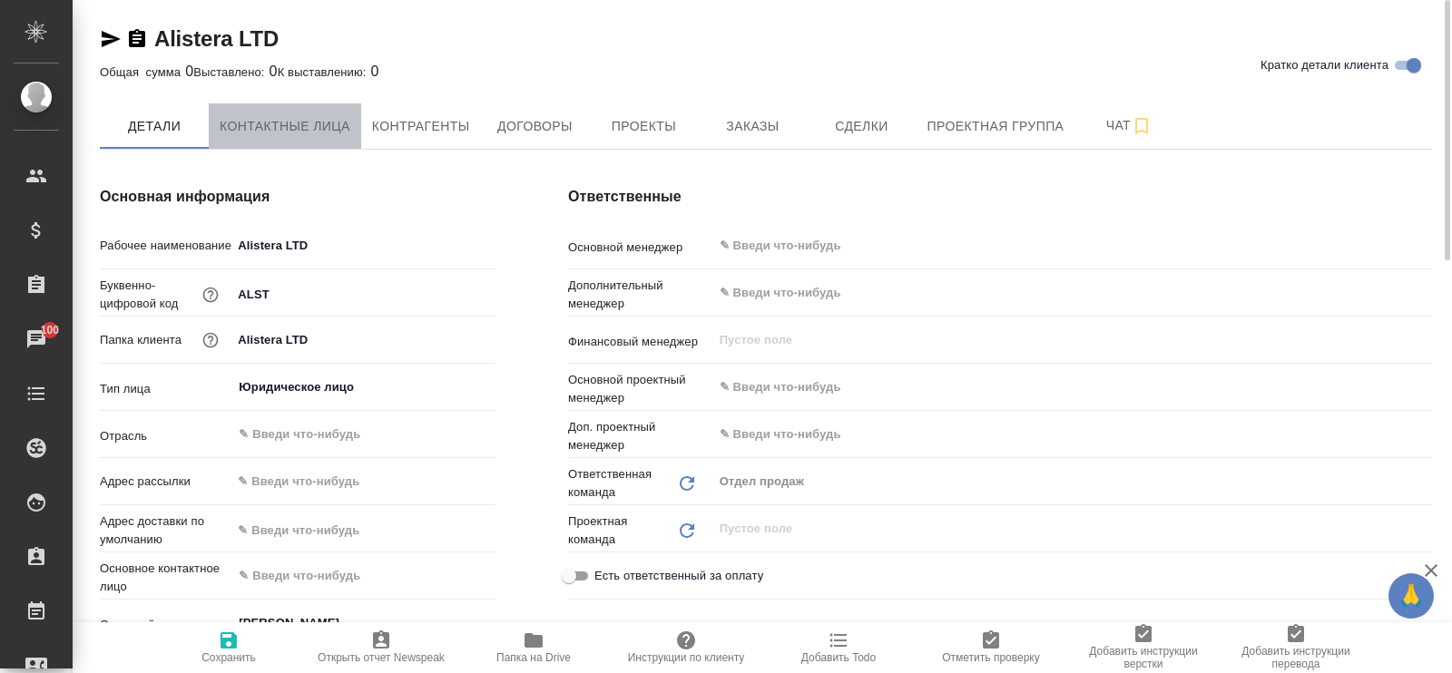
click at [291, 123] on span "Контактные лица" at bounding box center [285, 126] width 131 height 23
select select "RU"
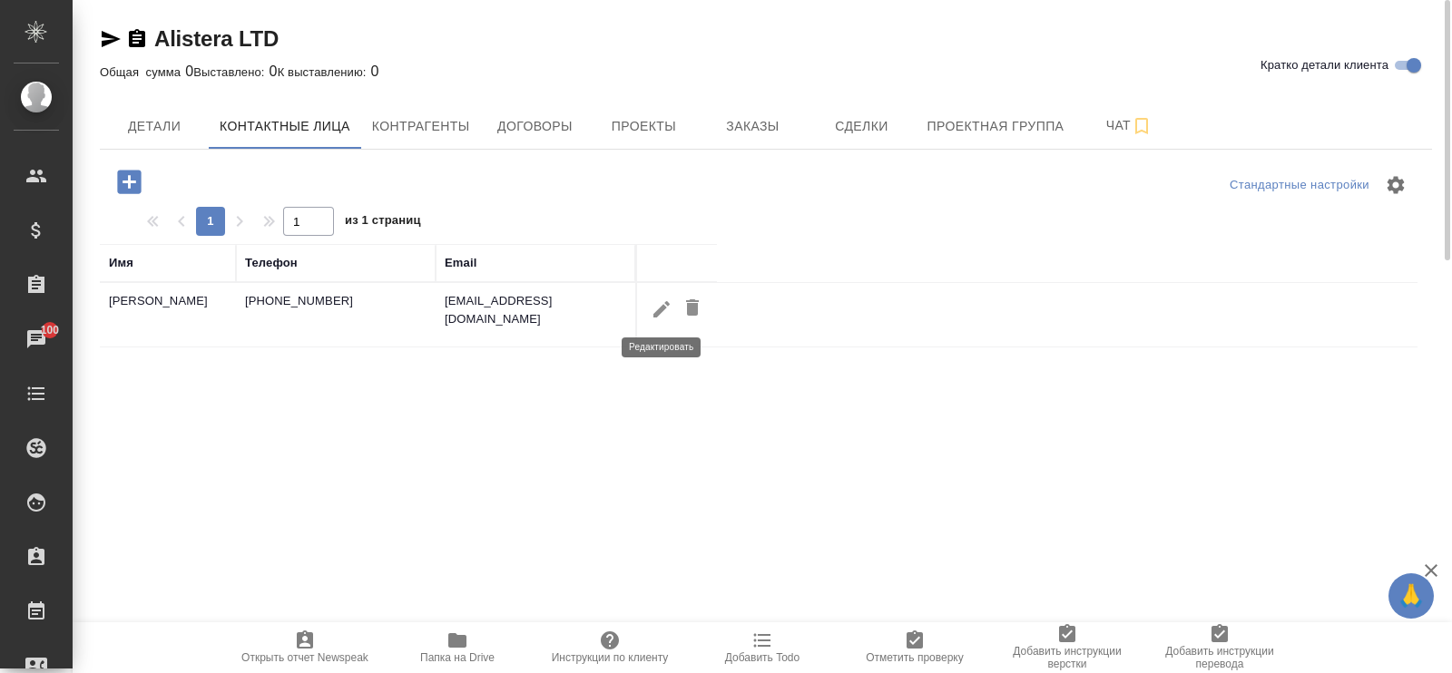
click at [665, 310] on icon "button" at bounding box center [662, 310] width 22 height 22
type input "[PERSON_NAME]"
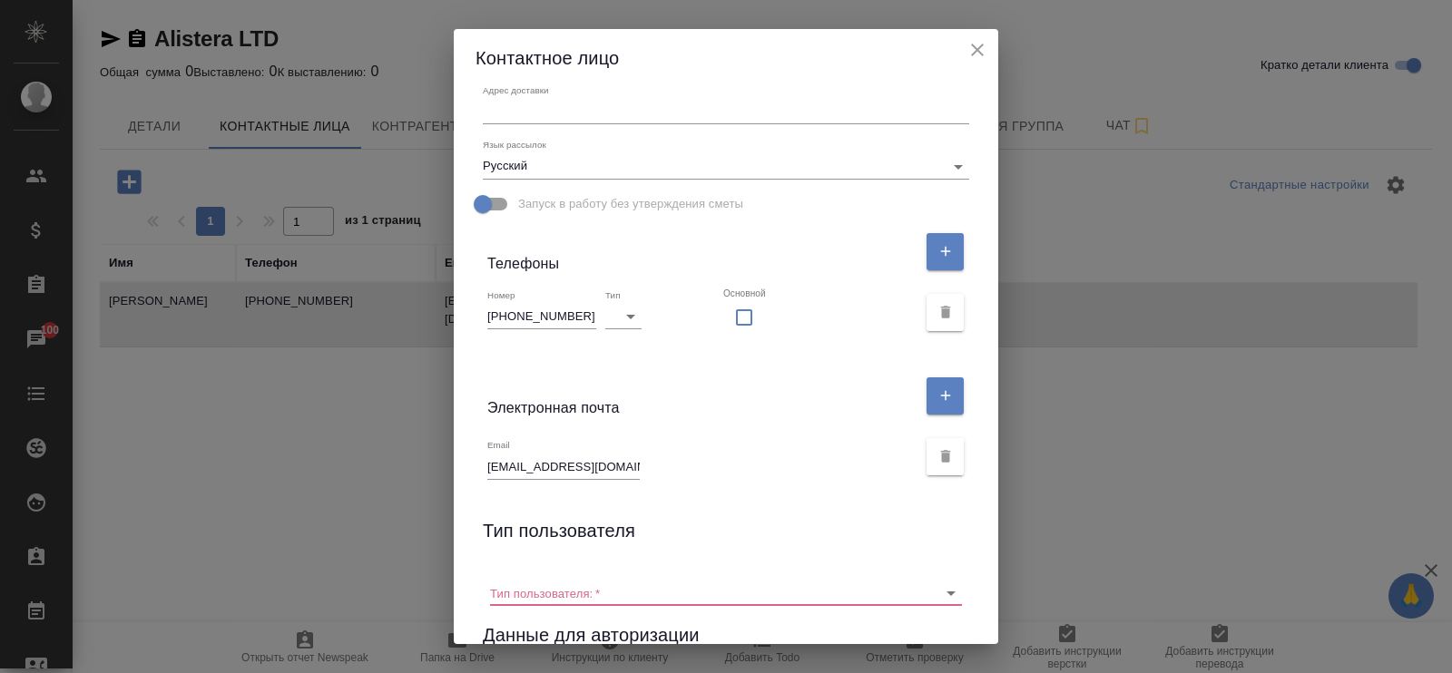
scroll to position [340, 0]
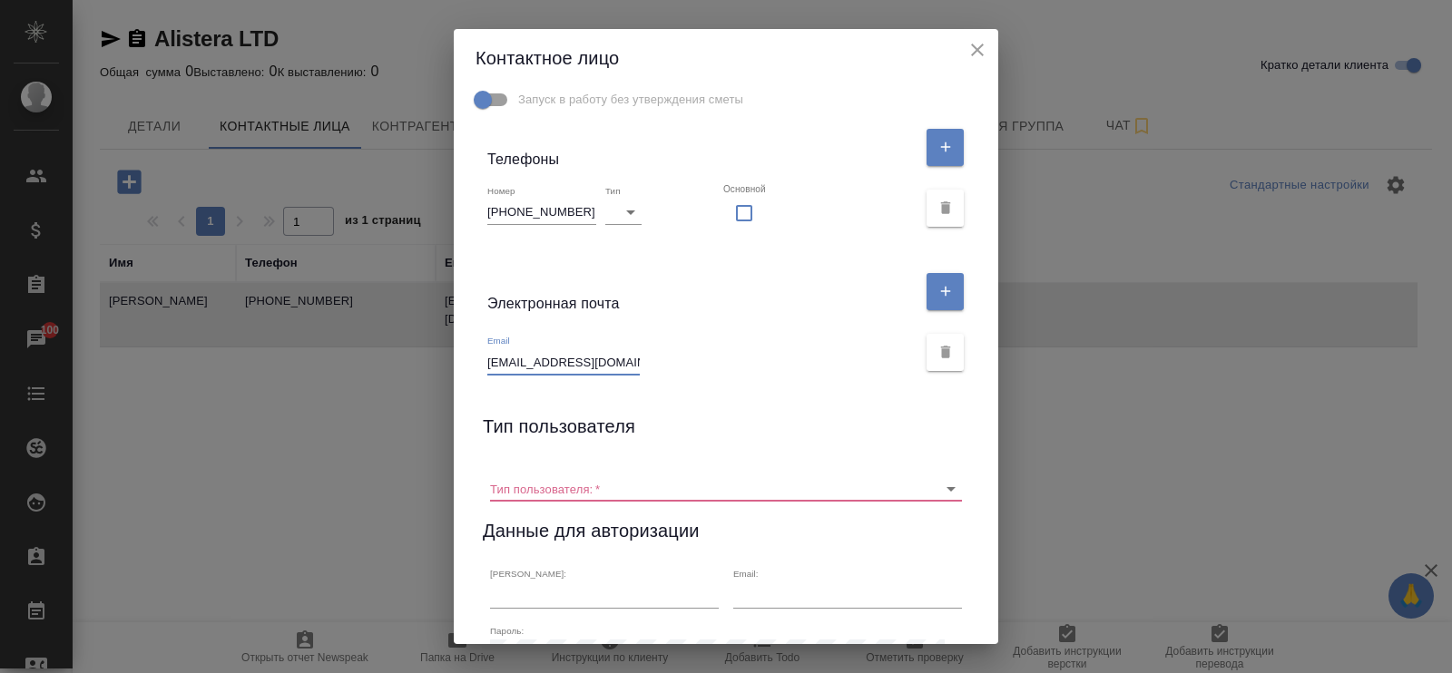
drag, startPoint x: 624, startPoint y: 360, endPoint x: 546, endPoint y: 349, distance: 78.8
click at [546, 349] on input "[EMAIL_ADDRESS][DOMAIN_NAME]" at bounding box center [563, 361] width 152 height 25
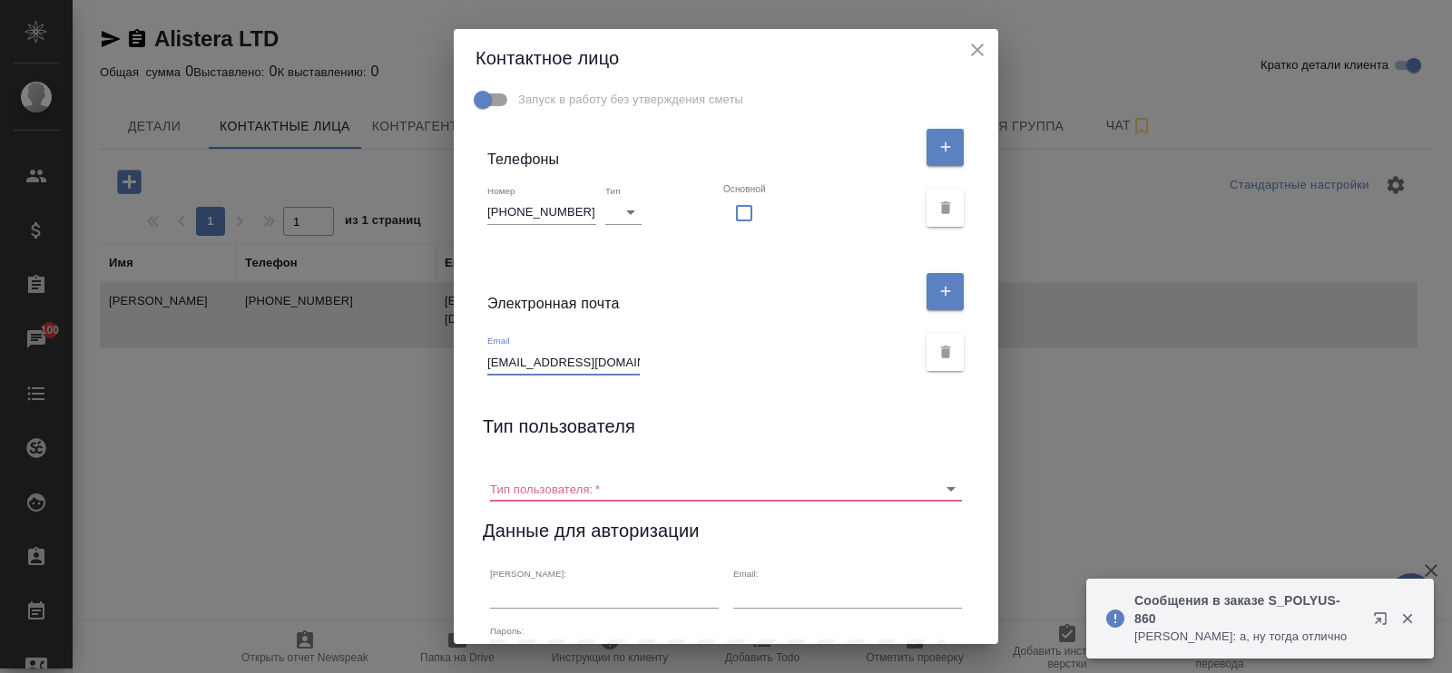
click at [1401, 611] on icon "button" at bounding box center [1408, 619] width 16 height 16
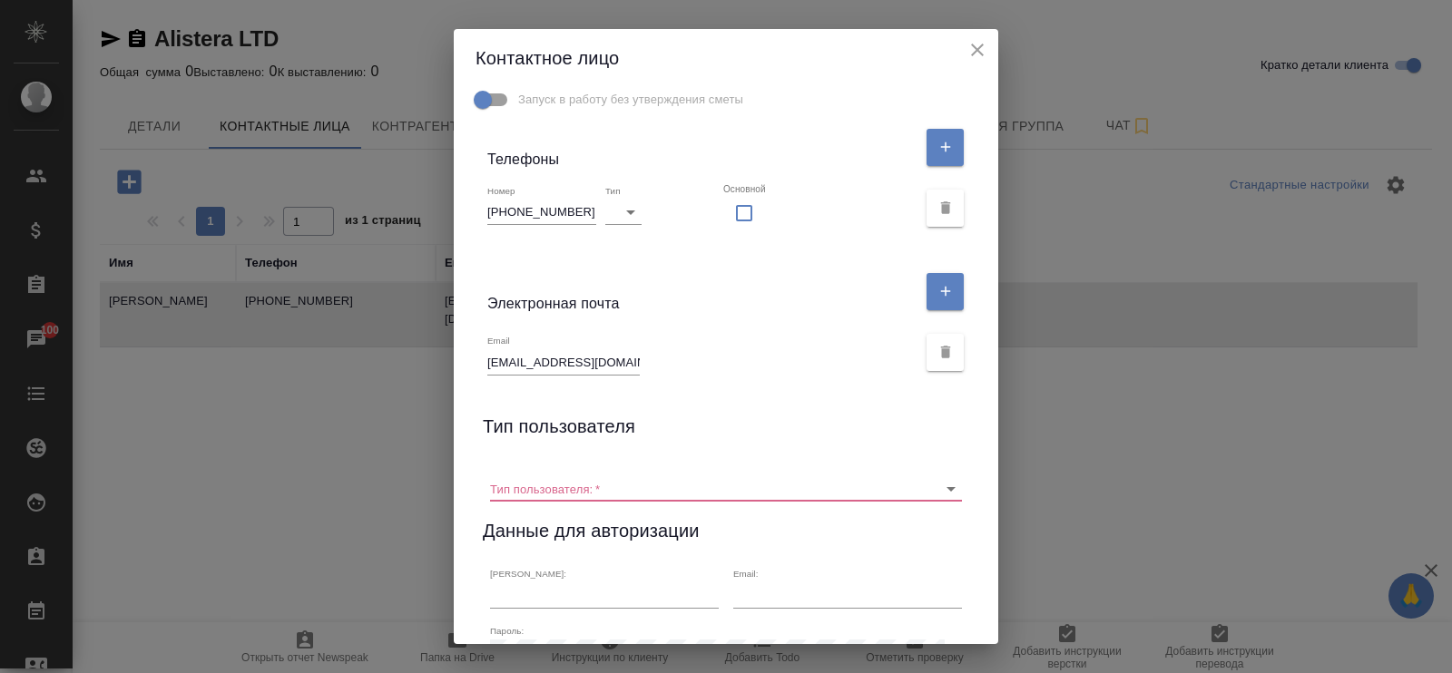
click at [219, 428] on div "Контактное лицо Имя [PERSON_NAME] Отчество [PERSON_NAME] x Адрес доставки x Язы…" at bounding box center [726, 336] width 1452 height 673
click at [980, 52] on icon "close" at bounding box center [978, 50] width 22 height 22
